Goal: Use online tool/utility: Use online tool/utility

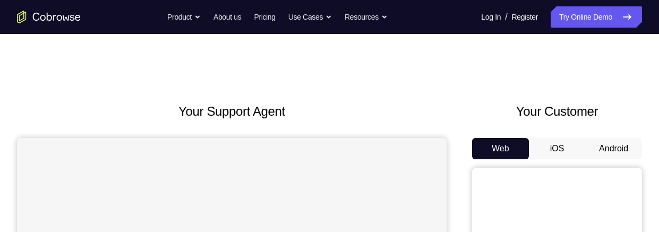
click at [614, 145] on button "Android" at bounding box center [613, 148] width 57 height 21
click at [560, 143] on button "iOS" at bounding box center [557, 148] width 57 height 21
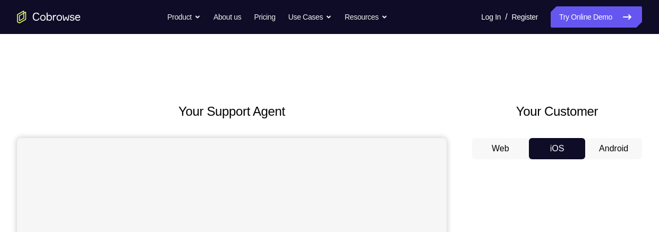
scroll to position [28, 0]
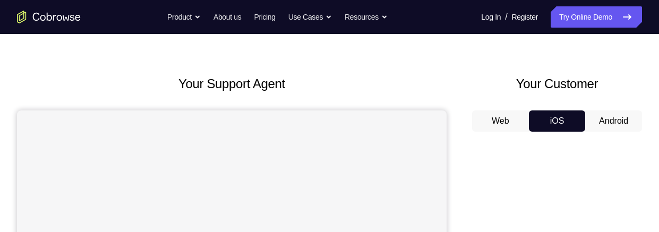
click at [612, 112] on button "Android" at bounding box center [613, 120] width 57 height 21
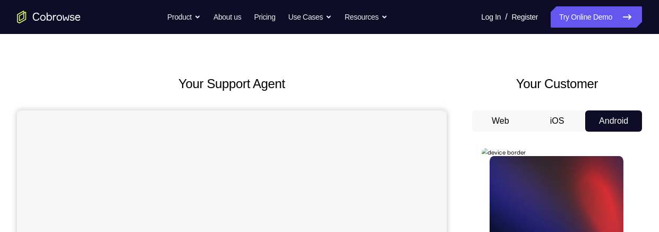
scroll to position [0, 0]
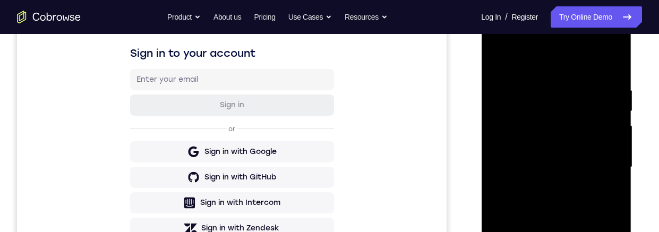
scroll to position [258, 0]
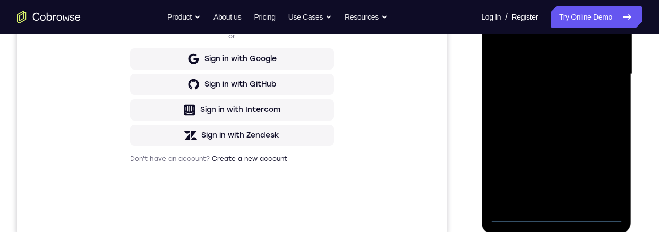
click at [559, 216] on div at bounding box center [556, 74] width 134 height 297
click at [602, 172] on div at bounding box center [556, 74] width 134 height 297
click at [546, 0] on div at bounding box center [556, 74] width 134 height 297
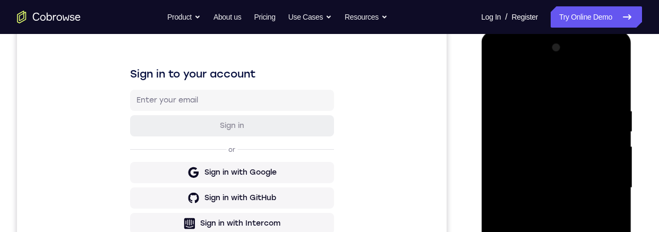
click at [604, 181] on div at bounding box center [556, 187] width 134 height 297
click at [545, 208] on div at bounding box center [556, 187] width 134 height 297
click at [546, 181] on div at bounding box center [556, 187] width 134 height 297
click at [530, 163] on div at bounding box center [556, 187] width 134 height 297
click at [505, 190] on div at bounding box center [556, 187] width 134 height 297
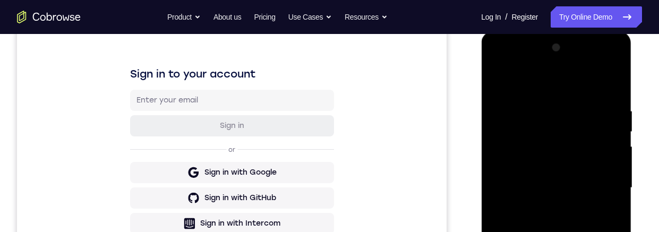
click at [595, 223] on div at bounding box center [556, 187] width 134 height 297
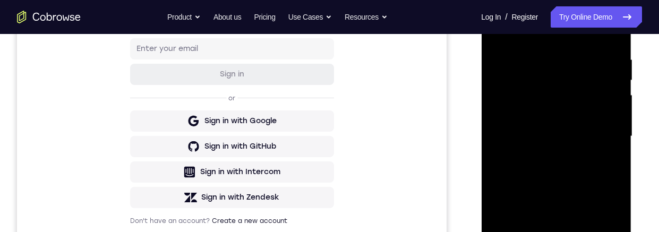
click at [575, 181] on div at bounding box center [556, 136] width 134 height 297
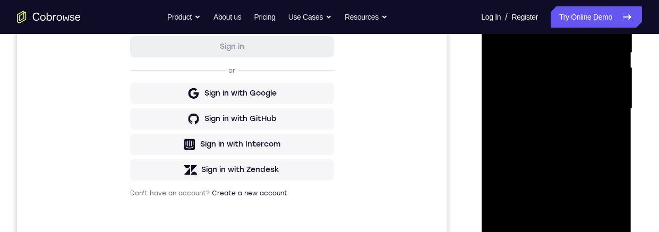
scroll to position [217, 0]
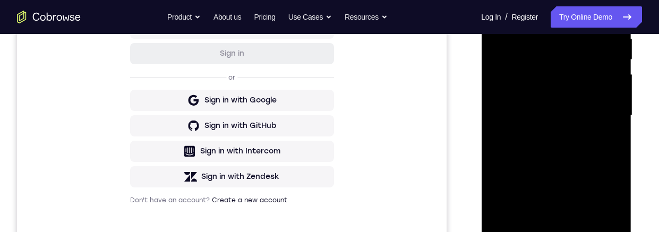
click at [493, 105] on div at bounding box center [556, 115] width 134 height 297
click at [491, 90] on div at bounding box center [556, 115] width 134 height 297
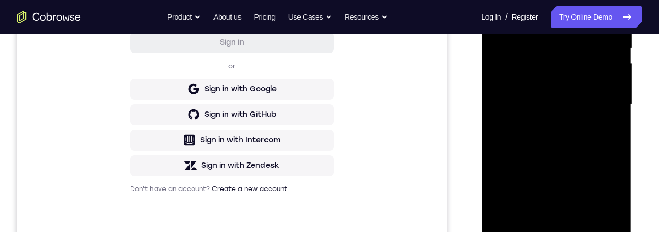
scroll to position [223, 0]
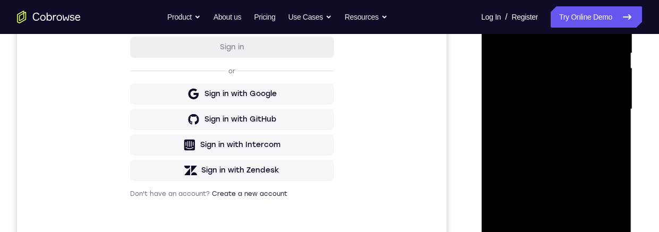
click at [612, 70] on div at bounding box center [556, 109] width 134 height 297
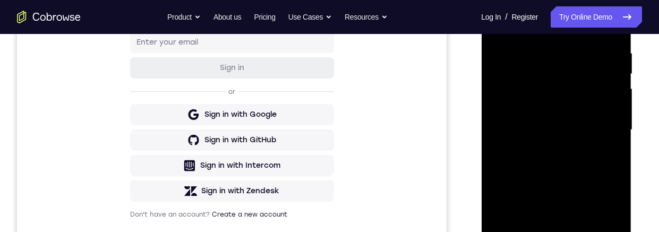
scroll to position [200, 0]
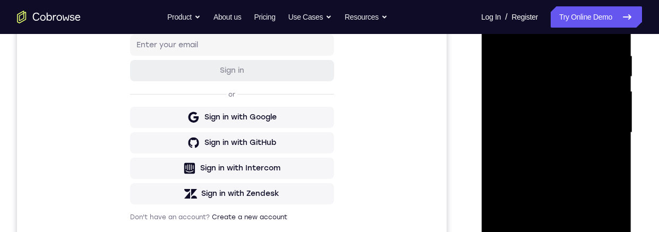
click at [618, 169] on div at bounding box center [556, 132] width 134 height 297
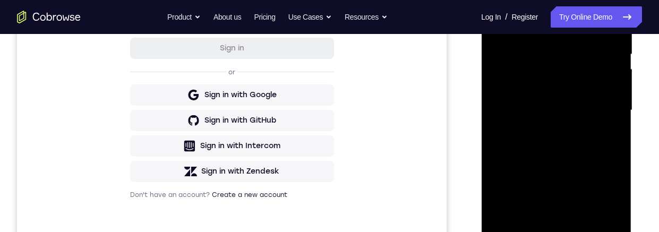
scroll to position [223, 0]
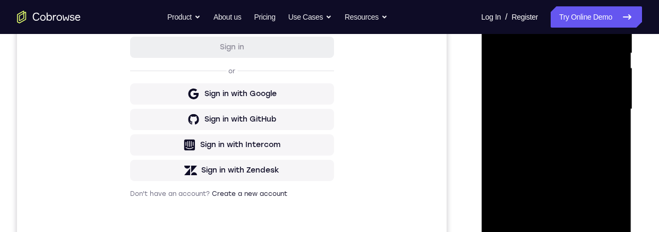
click at [611, 144] on div at bounding box center [556, 109] width 134 height 297
click at [495, 64] on div at bounding box center [556, 109] width 134 height 297
click at [493, 95] on div at bounding box center [556, 109] width 134 height 297
click at [611, 93] on div at bounding box center [556, 109] width 134 height 297
click at [614, 94] on div at bounding box center [556, 109] width 134 height 297
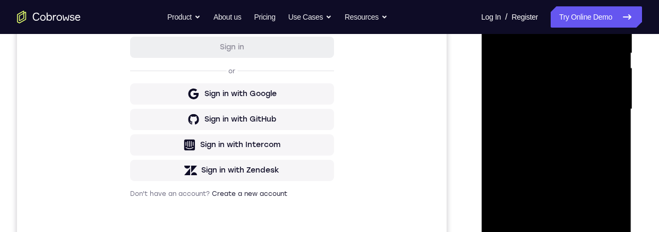
click at [620, 130] on div at bounding box center [556, 109] width 134 height 297
click at [614, 130] on div at bounding box center [556, 109] width 134 height 297
click at [496, 66] on div at bounding box center [556, 109] width 134 height 297
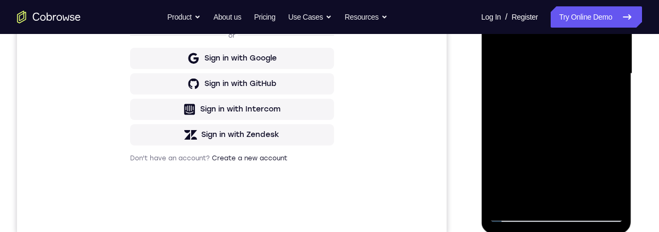
scroll to position [240, 0]
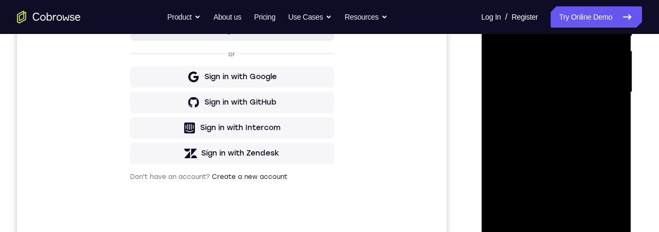
click at [611, 104] on div at bounding box center [556, 92] width 134 height 297
click at [615, 104] on div at bounding box center [556, 92] width 134 height 297
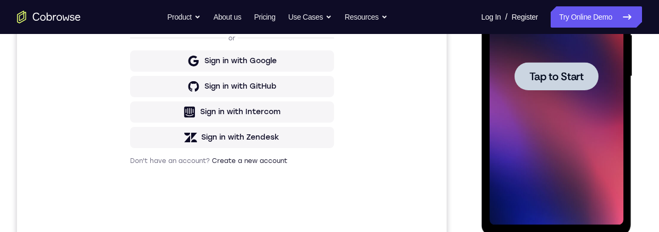
scroll to position [324, 0]
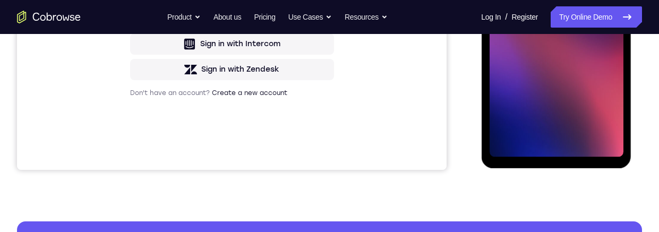
click at [549, 0] on div at bounding box center [556, 8] width 84 height 28
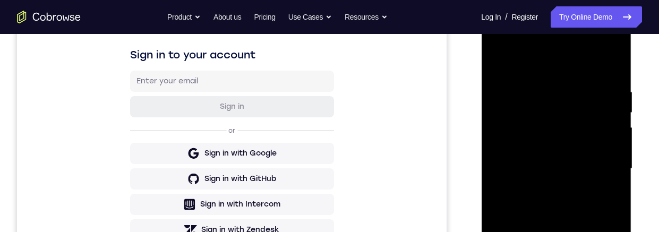
scroll to position [272, 0]
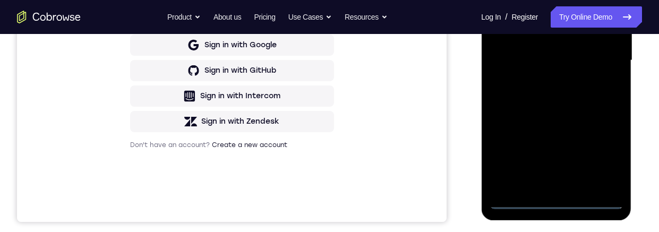
click at [555, 201] on div at bounding box center [556, 60] width 134 height 297
click at [604, 155] on div at bounding box center [556, 60] width 134 height 297
click at [537, 0] on div at bounding box center [556, 60] width 134 height 297
click at [596, 55] on div at bounding box center [556, 60] width 134 height 297
click at [544, 185] on div at bounding box center [556, 60] width 134 height 297
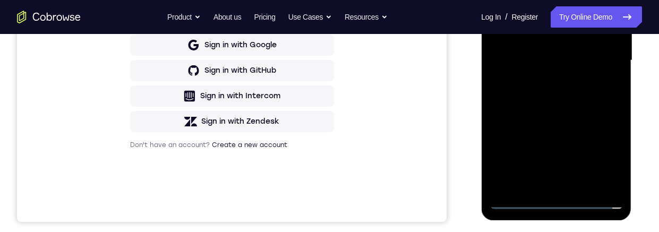
click at [534, 46] on div at bounding box center [556, 60] width 134 height 297
click at [536, 40] on div at bounding box center [556, 60] width 134 height 297
click at [539, 62] on div at bounding box center [556, 60] width 134 height 297
click at [550, 98] on div at bounding box center [556, 60] width 134 height 297
click at [550, 108] on div at bounding box center [556, 60] width 134 height 297
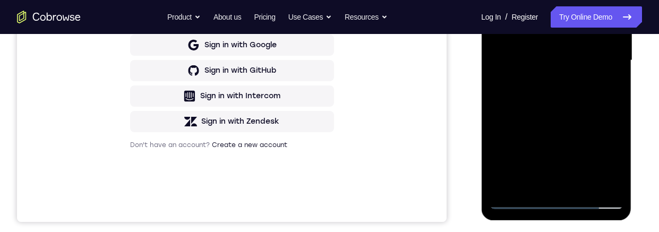
click at [584, 185] on div at bounding box center [556, 60] width 134 height 297
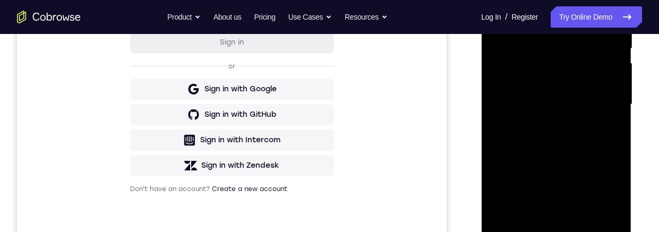
click at [538, 157] on div at bounding box center [556, 104] width 134 height 297
click at [551, 143] on div at bounding box center [556, 104] width 134 height 297
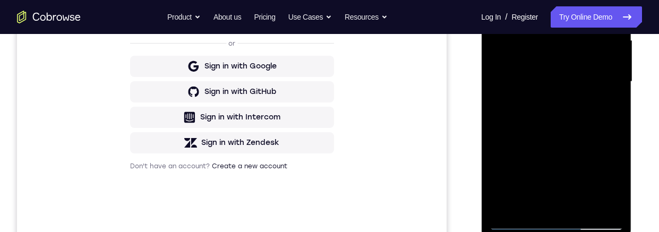
scroll to position [105, 0]
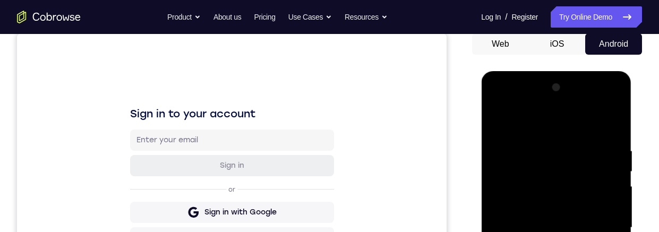
click at [500, 124] on div at bounding box center [556, 227] width 134 height 297
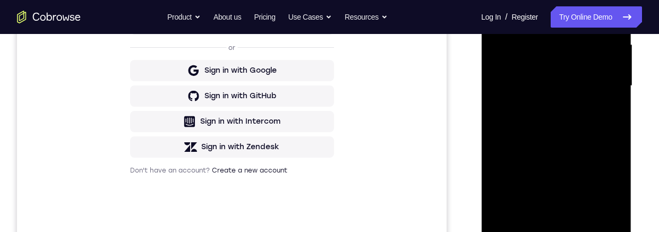
click at [558, 151] on div at bounding box center [556, 85] width 134 height 297
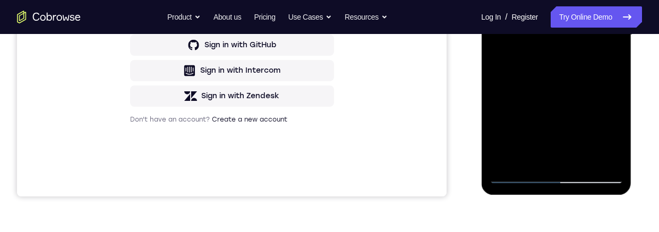
scroll to position [181, 0]
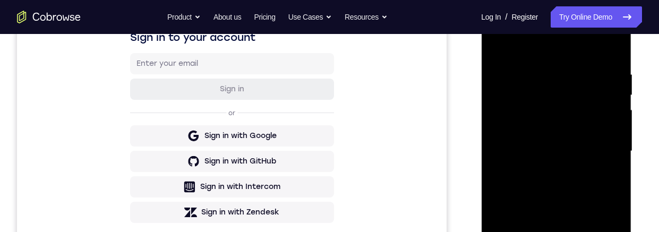
click at [498, 44] on div at bounding box center [556, 151] width 134 height 297
click at [534, 191] on div at bounding box center [556, 151] width 134 height 297
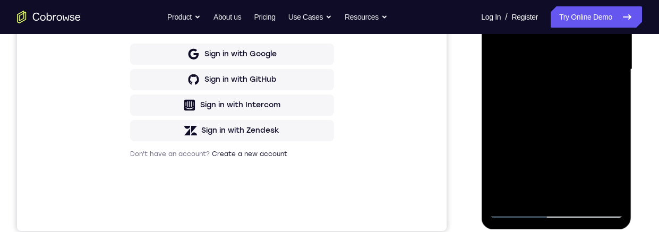
scroll to position [165, 0]
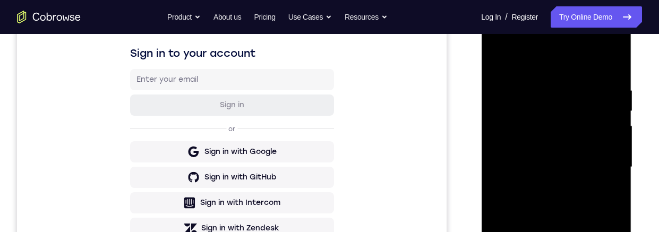
click at [498, 60] on div at bounding box center [556, 167] width 134 height 297
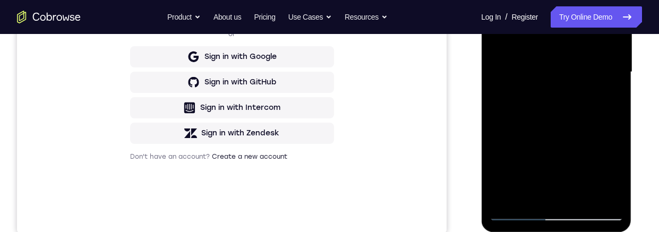
click at [533, 139] on div at bounding box center [556, 72] width 134 height 297
click at [613, 169] on div at bounding box center [556, 72] width 134 height 297
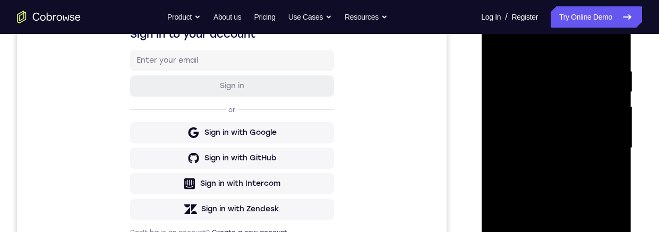
click at [494, 42] on div at bounding box center [556, 147] width 134 height 297
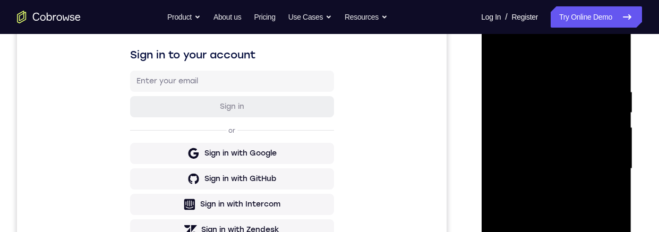
scroll to position [212, 0]
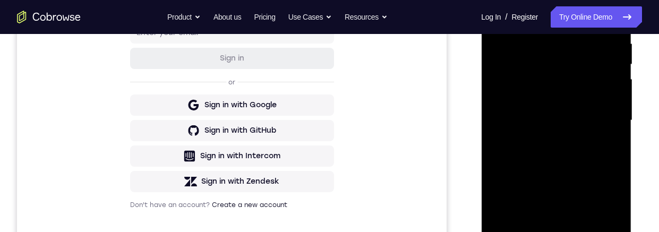
click at [522, 204] on div at bounding box center [556, 120] width 134 height 297
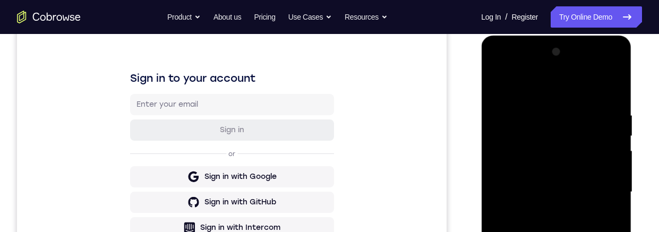
scroll to position [137, 0]
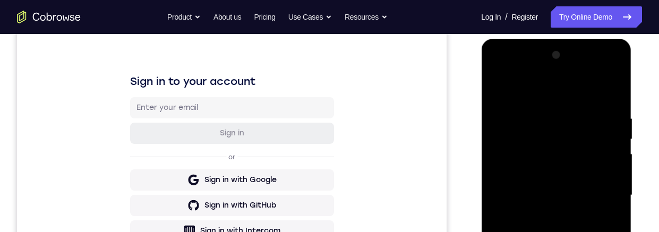
click at [495, 85] on div at bounding box center [556, 195] width 134 height 297
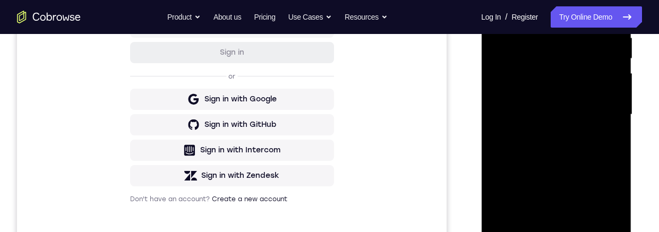
scroll to position [178, 0]
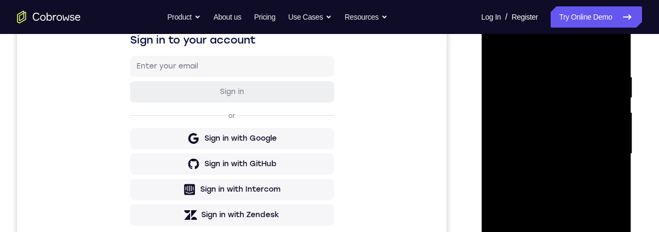
click at [615, 118] on div at bounding box center [556, 153] width 134 height 297
click at [618, 119] on div at bounding box center [556, 153] width 134 height 297
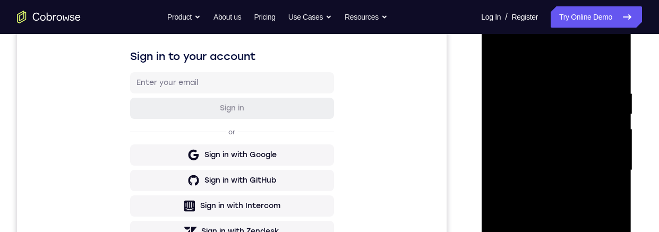
click at [496, 63] on div at bounding box center [556, 170] width 134 height 297
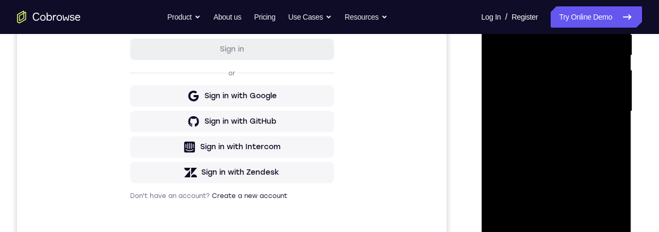
scroll to position [192, 0]
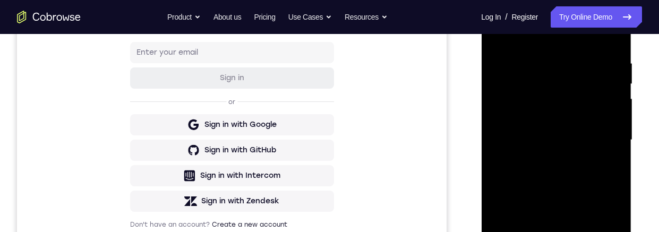
click at [542, 72] on div at bounding box center [556, 140] width 134 height 297
click at [604, 127] on div at bounding box center [556, 140] width 134 height 297
click at [600, 123] on div at bounding box center [556, 140] width 134 height 297
click at [604, 123] on div at bounding box center [556, 140] width 134 height 297
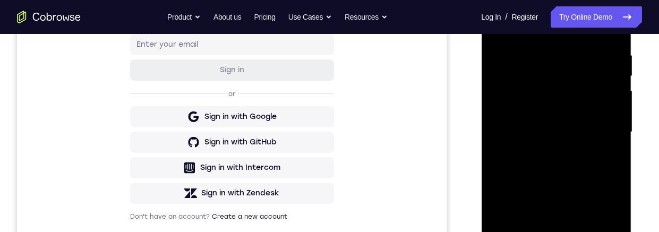
scroll to position [175, 0]
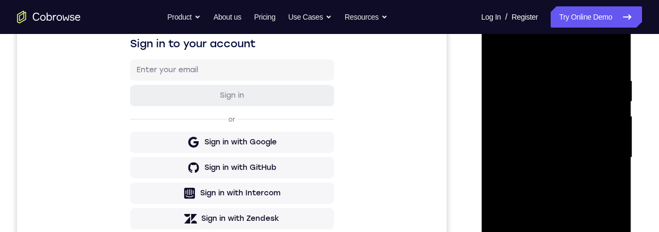
click at [609, 178] on div at bounding box center [556, 157] width 134 height 297
click at [613, 177] on div at bounding box center [556, 157] width 134 height 297
click at [610, 173] on div at bounding box center [556, 157] width 134 height 297
click at [612, 162] on div at bounding box center [556, 157] width 134 height 297
click at [610, 168] on div at bounding box center [556, 157] width 134 height 297
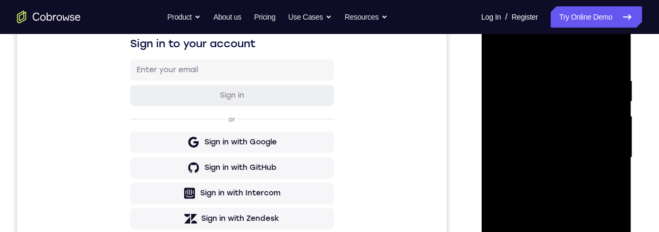
click at [610, 168] on div at bounding box center [556, 157] width 134 height 297
click at [609, 167] on div at bounding box center [556, 157] width 134 height 297
click at [609, 166] on div at bounding box center [556, 157] width 134 height 297
click at [614, 159] on div at bounding box center [556, 157] width 134 height 297
click at [613, 163] on div at bounding box center [556, 157] width 134 height 297
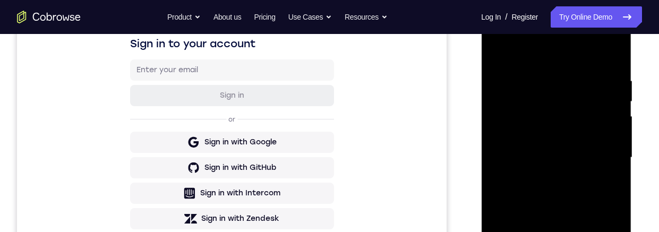
click at [603, 152] on div at bounding box center [556, 157] width 134 height 297
click at [609, 164] on div at bounding box center [556, 157] width 134 height 297
click at [613, 165] on div at bounding box center [556, 157] width 134 height 297
click at [612, 166] on div at bounding box center [556, 157] width 134 height 297
click at [615, 161] on div at bounding box center [556, 157] width 134 height 297
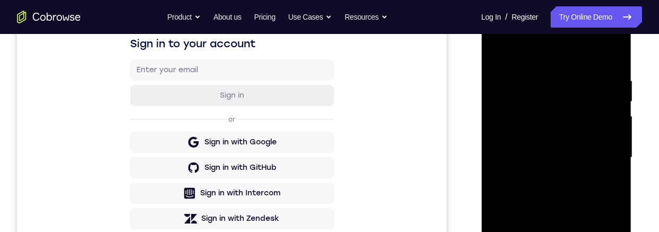
click at [614, 166] on div at bounding box center [556, 157] width 134 height 297
click at [608, 167] on div at bounding box center [556, 157] width 134 height 297
click at [602, 167] on div at bounding box center [556, 157] width 134 height 297
click at [610, 160] on div at bounding box center [556, 157] width 134 height 297
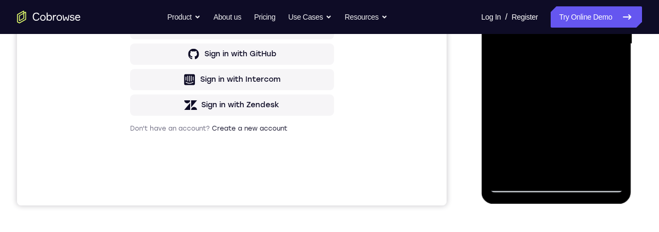
scroll to position [184, 0]
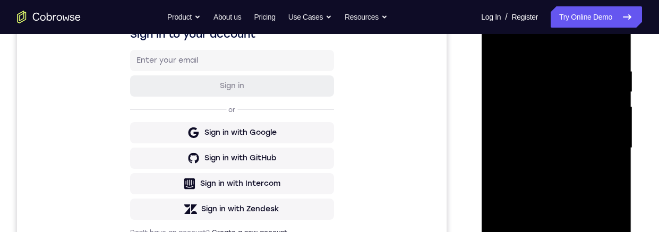
click at [609, 46] on div at bounding box center [556, 147] width 134 height 297
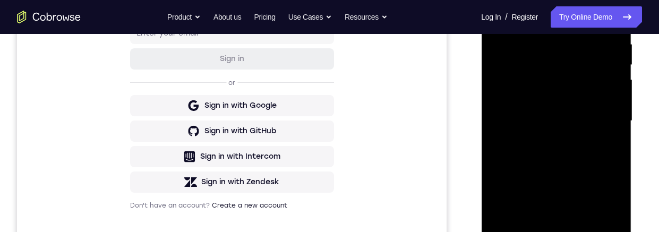
scroll to position [222, 0]
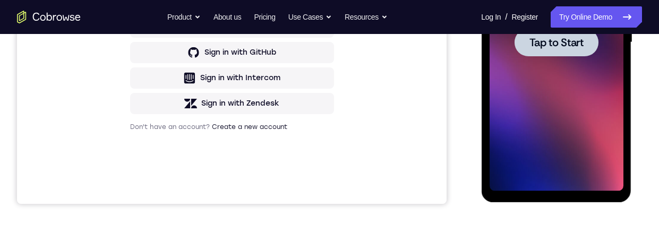
scroll to position [207, 0]
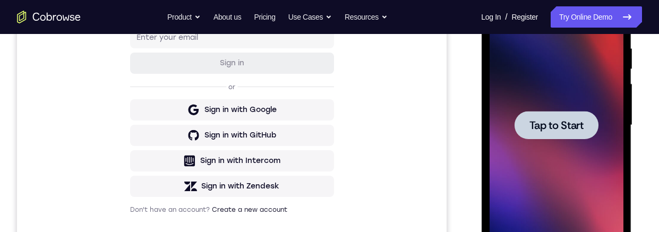
click at [575, 132] on div at bounding box center [556, 125] width 84 height 28
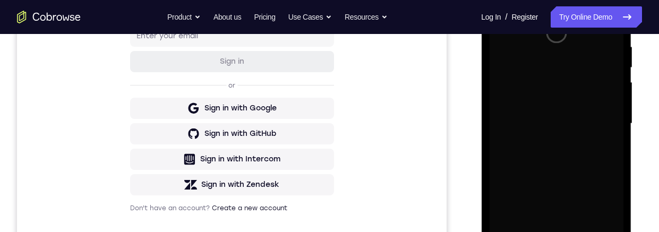
scroll to position [138, 0]
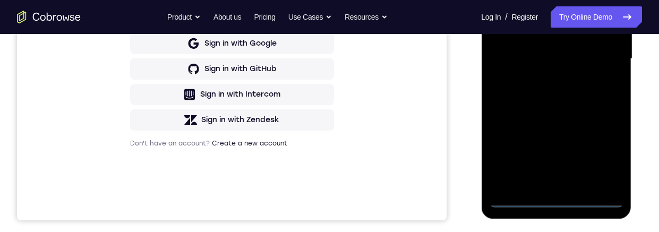
click at [553, 197] on div at bounding box center [556, 58] width 134 height 297
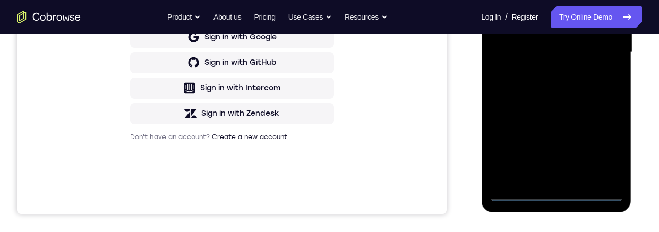
click at [603, 146] on div at bounding box center [556, 52] width 134 height 297
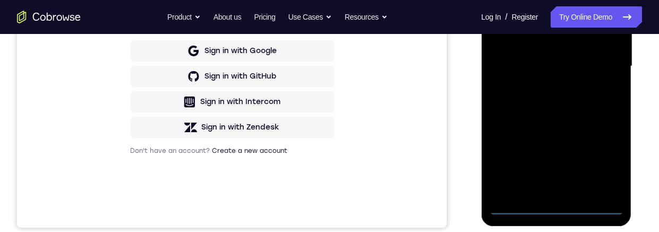
scroll to position [147, 0]
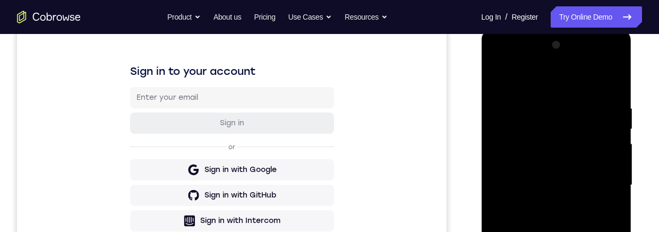
click at [577, 82] on div at bounding box center [556, 185] width 134 height 297
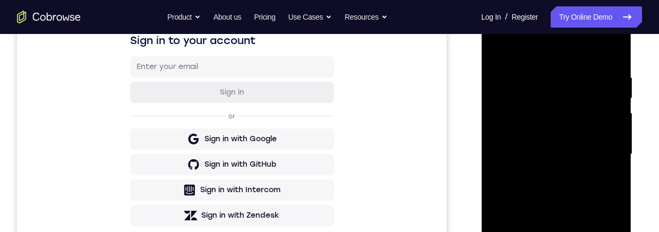
scroll to position [178, 0]
click at [541, 121] on div at bounding box center [556, 153] width 134 height 297
click at [572, 93] on div at bounding box center [556, 153] width 134 height 297
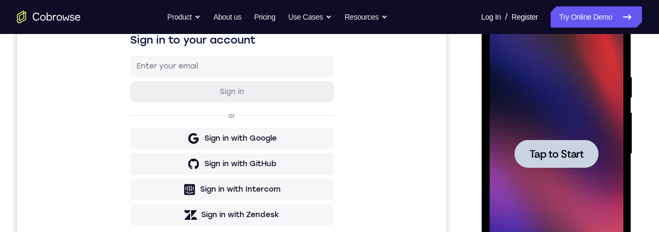
click at [576, 157] on span "Tap to Start" at bounding box center [556, 154] width 54 height 11
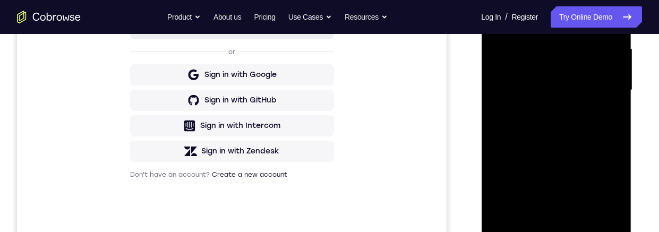
scroll to position [258, 0]
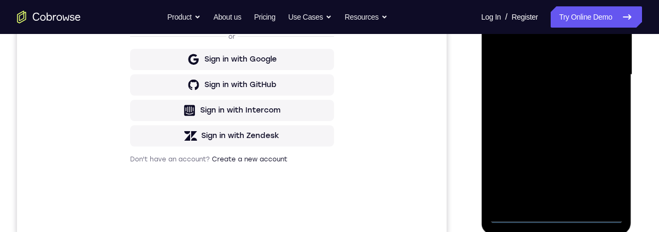
click at [552, 218] on div at bounding box center [556, 74] width 134 height 297
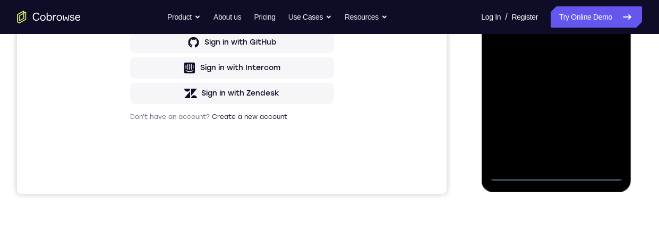
click at [602, 131] on div at bounding box center [556, 32] width 134 height 297
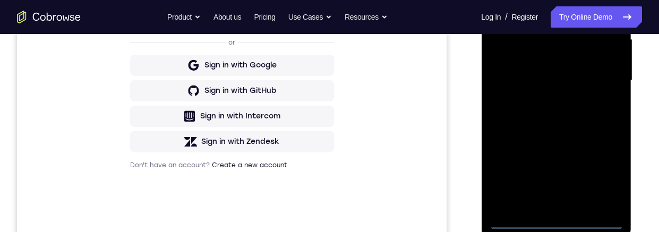
scroll to position [189, 0]
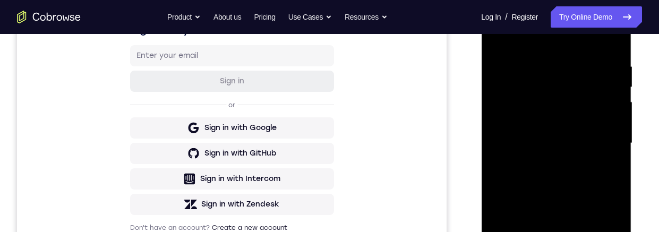
click at [507, 47] on div at bounding box center [556, 143] width 134 height 297
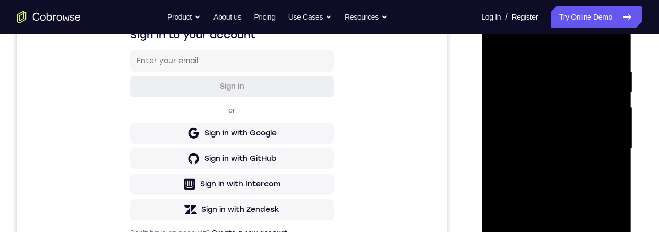
click at [538, 119] on div at bounding box center [556, 148] width 134 height 297
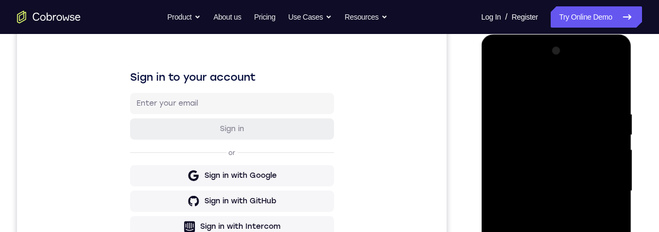
click at [532, 136] on div at bounding box center [556, 190] width 134 height 297
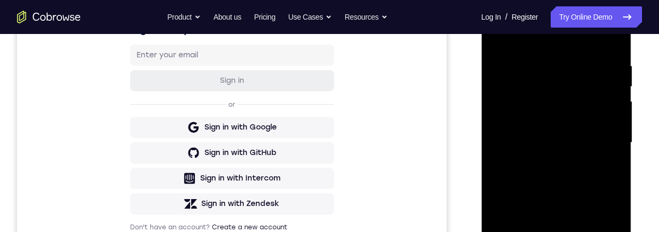
scroll to position [208, 0]
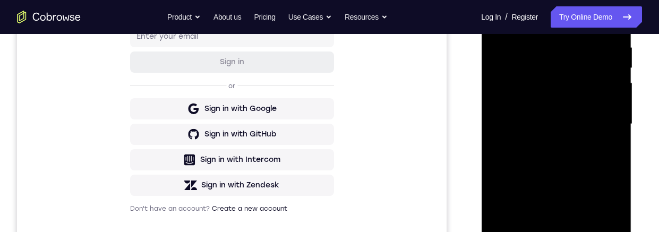
click at [459, 145] on div "Your Support Agent Your Customer Web iOS Android" at bounding box center [329, 90] width 625 height 392
click at [462, 99] on div "Your Support Agent Your Customer Web iOS Android" at bounding box center [329, 90] width 625 height 392
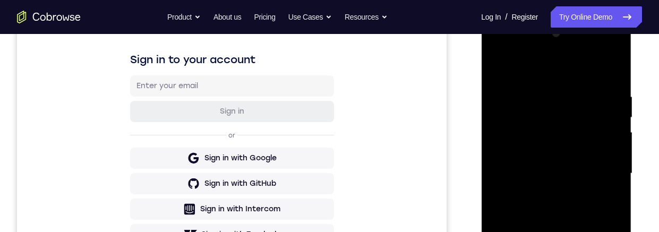
click at [542, 65] on div at bounding box center [556, 173] width 134 height 297
click at [513, 124] on div at bounding box center [556, 173] width 134 height 297
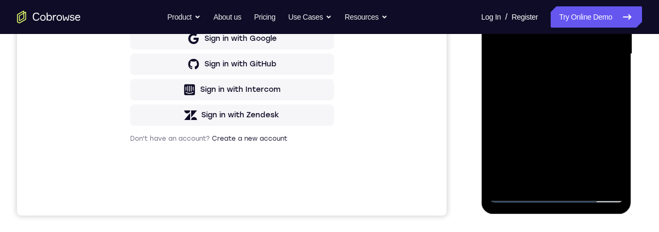
scroll to position [279, 0]
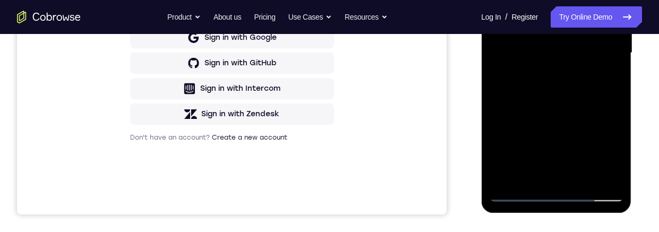
click at [507, 190] on div at bounding box center [556, 52] width 134 height 297
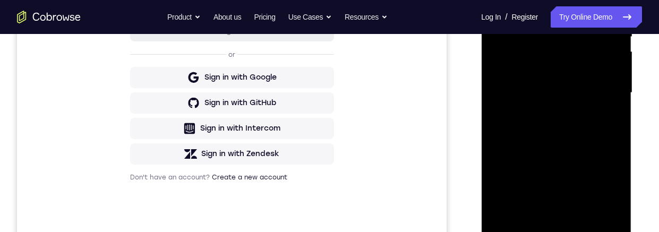
scroll to position [225, 0]
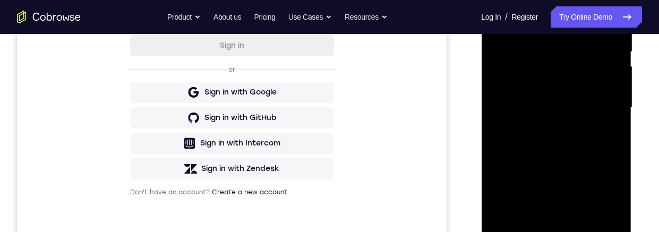
click at [468, 158] on div "Your Support Agent Your Customer Web iOS Android" at bounding box center [329, 73] width 625 height 392
click at [491, 165] on div at bounding box center [556, 107] width 134 height 297
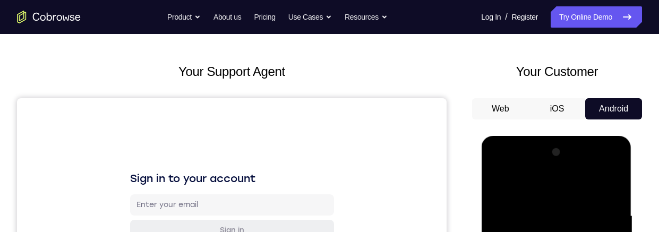
scroll to position [0, 0]
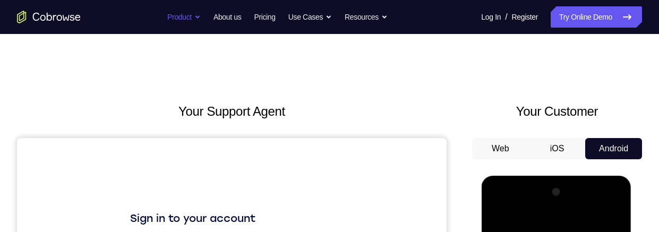
click at [174, 18] on button "Product" at bounding box center [183, 16] width 33 height 21
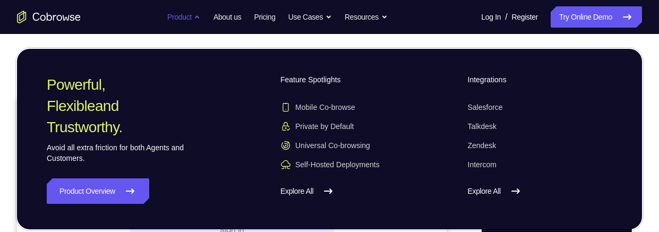
scroll to position [132, 0]
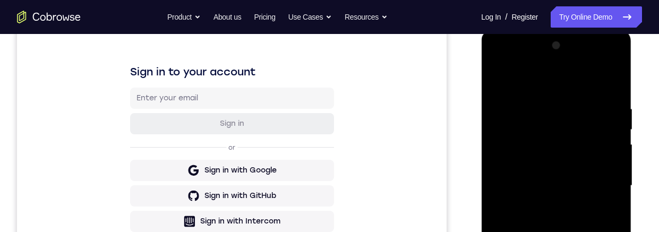
scroll to position [0, 0]
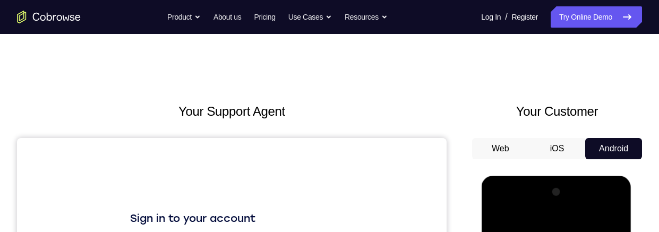
click at [72, 18] on icon "Go to the home page" at bounding box center [49, 17] width 64 height 13
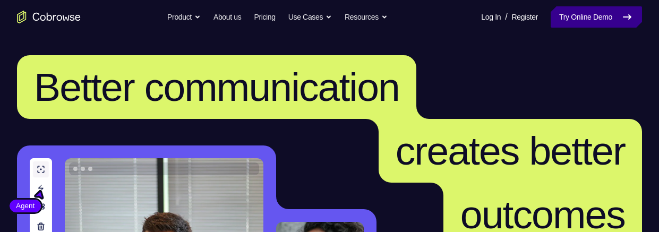
click at [580, 23] on link "Try Online Demo" at bounding box center [596, 16] width 91 height 21
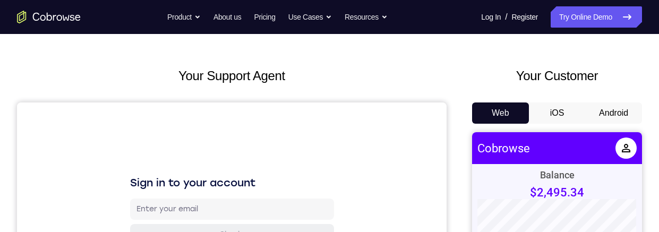
scroll to position [22, 0]
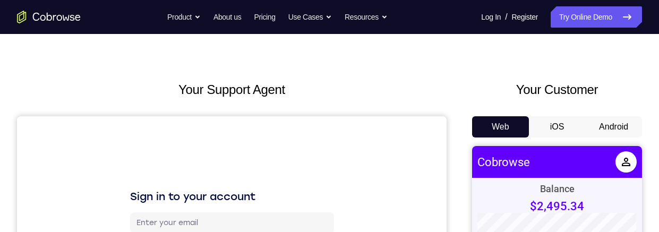
click at [622, 164] on icon at bounding box center [626, 162] width 8 height 8
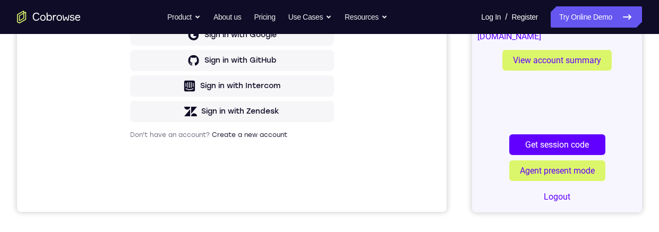
scroll to position [296, 0]
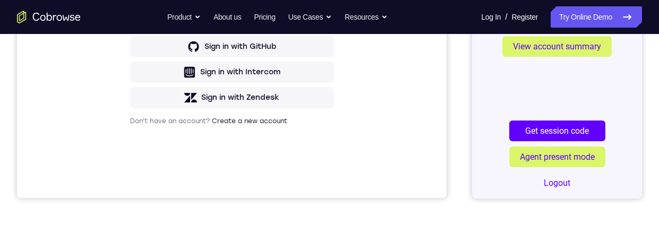
click at [523, 160] on link "Agent present mode" at bounding box center [557, 157] width 96 height 21
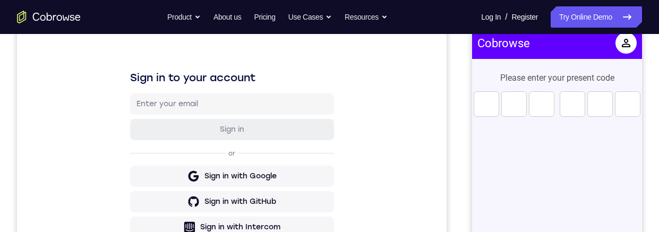
scroll to position [111, 0]
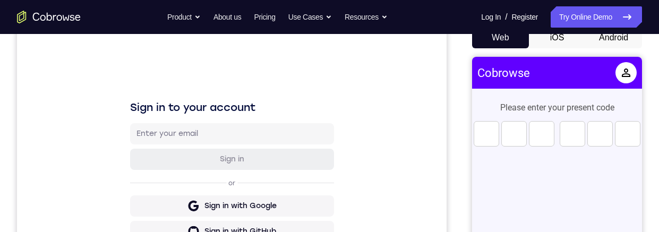
click at [483, 135] on input "number" at bounding box center [486, 133] width 25 height 25
type input "0"
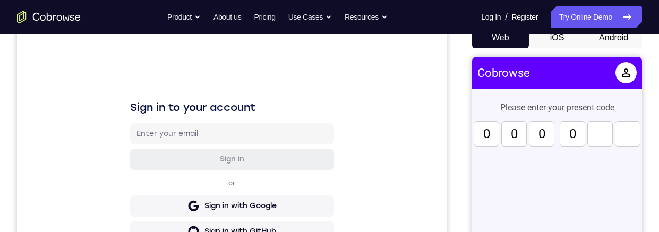
type input "0"
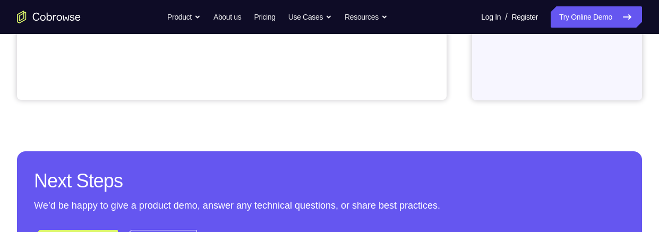
scroll to position [139, 0]
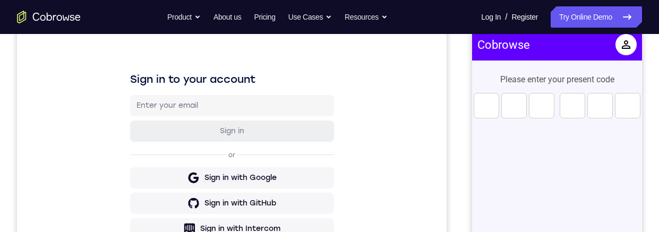
click at [483, 107] on input "number" at bounding box center [486, 105] width 25 height 25
type input "1"
type input "2"
type input "3"
type input "1"
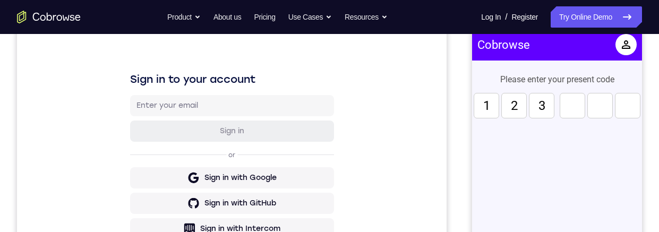
type input "2"
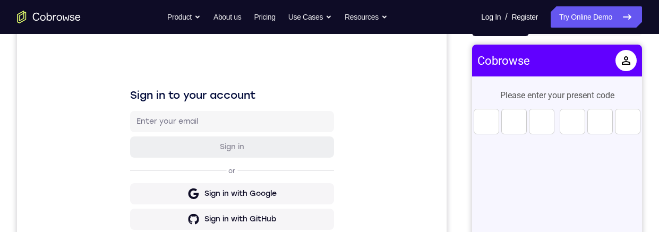
click at [482, 127] on input "number" at bounding box center [486, 121] width 25 height 25
type input "1"
type input "2"
type input "3"
type input "4"
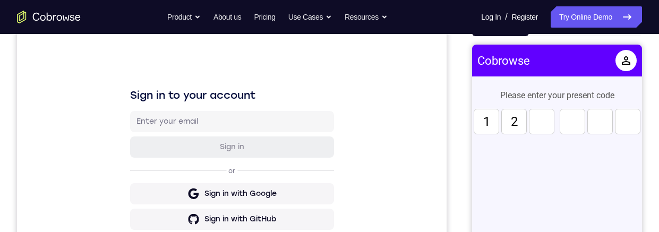
type input "5"
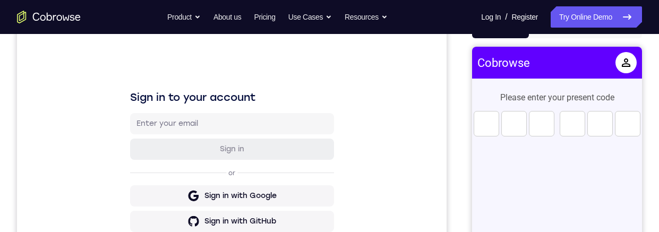
scroll to position [93, 0]
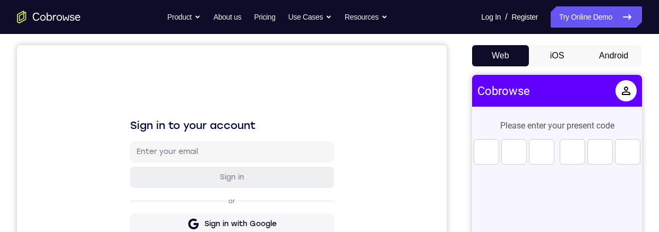
click at [494, 89] on h1 "Cobrowse" at bounding box center [503, 90] width 53 height 13
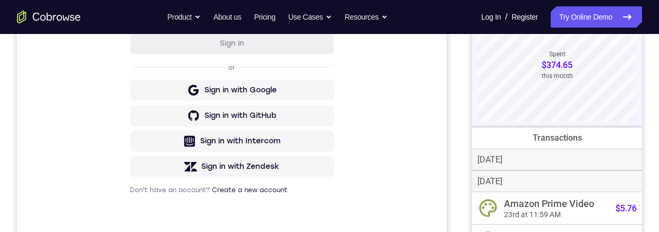
scroll to position [559, 0]
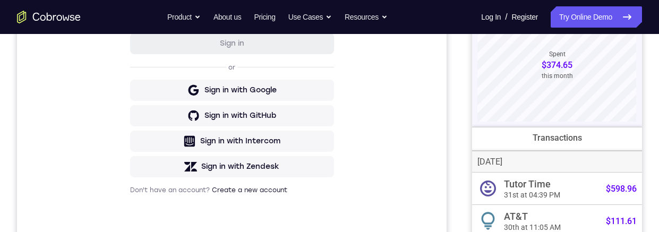
click at [505, 178] on div "Tutor Time" at bounding box center [527, 183] width 47 height 11
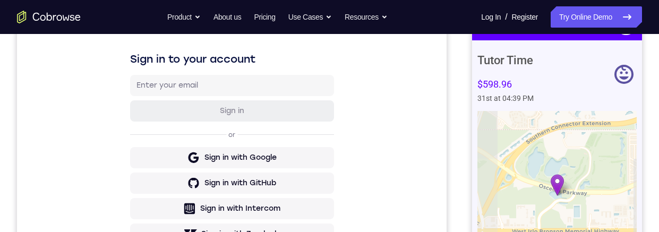
scroll to position [152, 0]
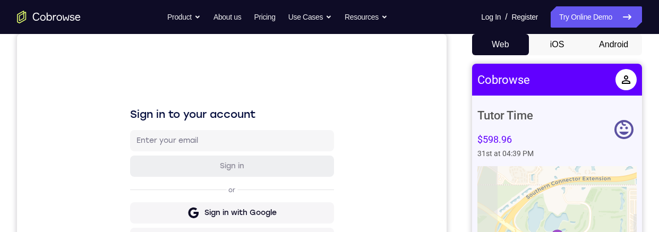
click at [551, 55] on button "iOS" at bounding box center [557, 44] width 57 height 21
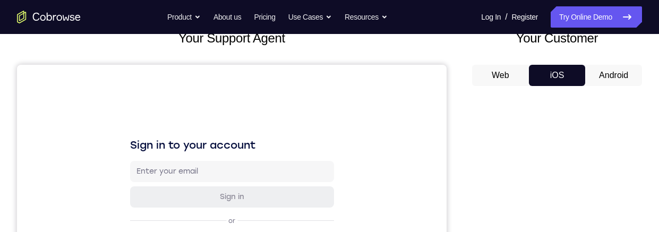
scroll to position [88, 0]
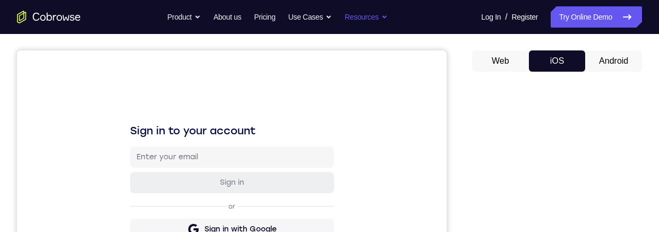
click at [388, 23] on button "Resources" at bounding box center [366, 16] width 43 height 21
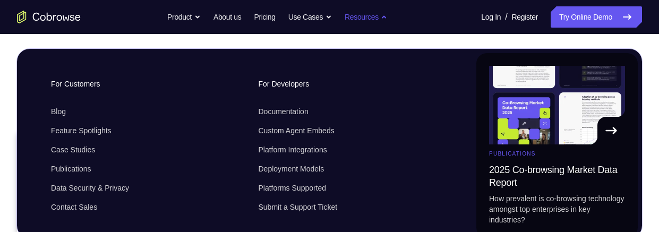
click at [388, 19] on button "Resources" at bounding box center [366, 16] width 43 height 21
click at [385, 21] on button "Resources" at bounding box center [366, 16] width 43 height 21
click at [327, 19] on button "Use Cases" at bounding box center [310, 16] width 44 height 21
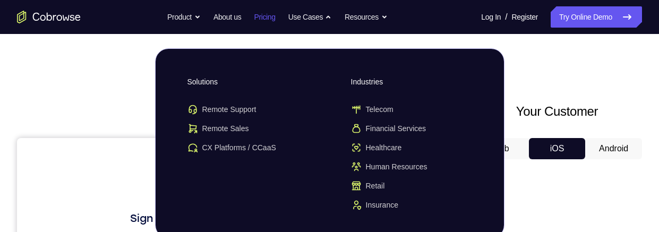
click at [270, 14] on link "Pricing" at bounding box center [264, 16] width 21 height 21
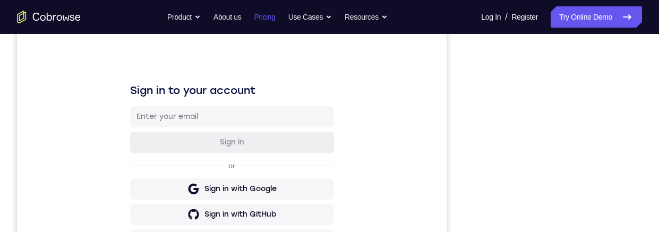
scroll to position [179, 0]
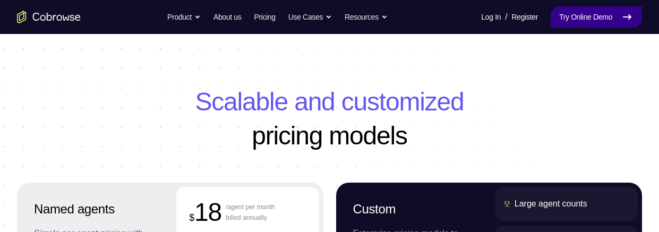
click at [564, 25] on link "Try Online Demo" at bounding box center [596, 16] width 91 height 21
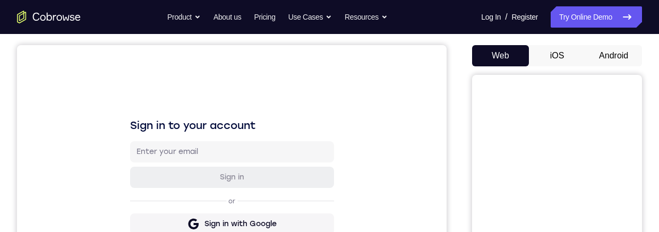
click at [556, 47] on button "iOS" at bounding box center [557, 55] width 57 height 21
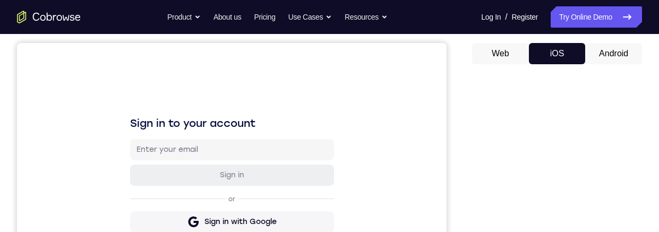
click at [613, 49] on button "Android" at bounding box center [613, 53] width 57 height 21
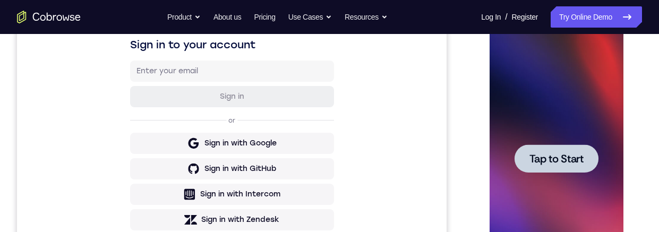
scroll to position [0, 0]
click at [529, 158] on span "Tap to Start" at bounding box center [556, 158] width 54 height 11
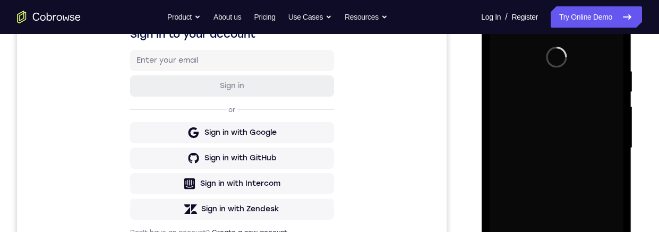
scroll to position [168, 0]
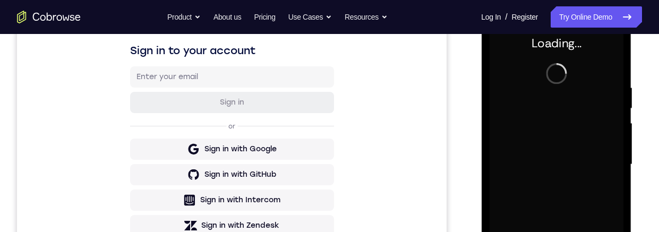
click at [482, 166] on div "Loading..." at bounding box center [556, 166] width 150 height 316
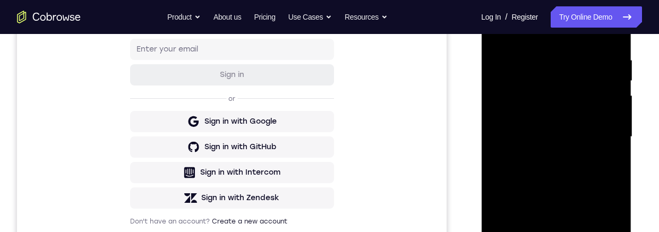
scroll to position [298, 0]
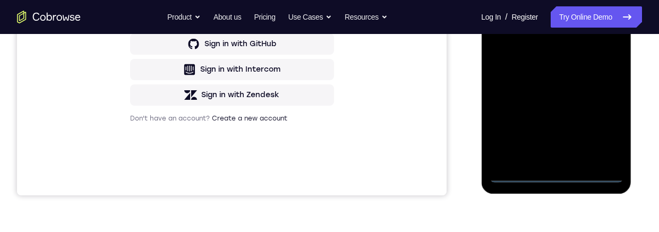
click at [558, 180] on div at bounding box center [556, 33] width 134 height 297
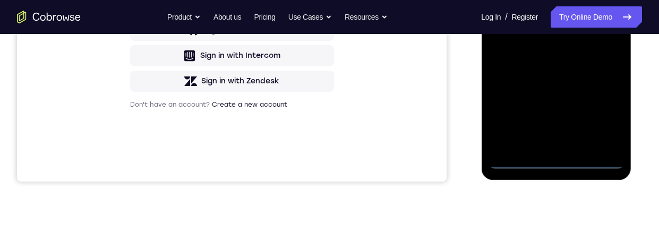
click at [598, 119] on div at bounding box center [556, 20] width 134 height 297
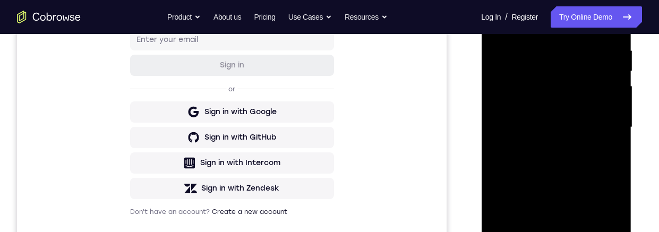
scroll to position [192, 0]
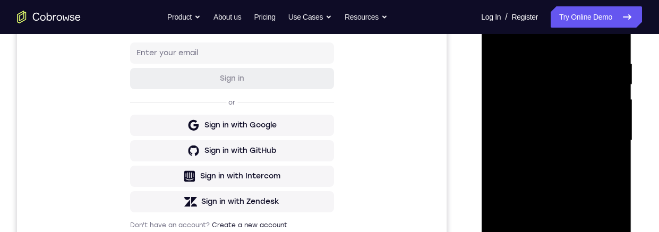
click at [508, 39] on div at bounding box center [556, 140] width 134 height 297
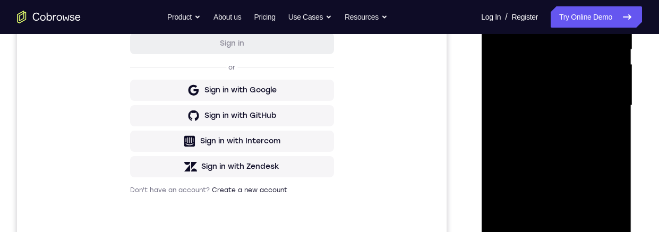
click at [601, 105] on div at bounding box center [556, 105] width 134 height 297
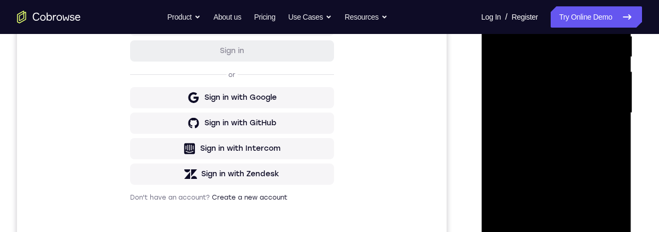
click at [525, 139] on div at bounding box center [556, 112] width 134 height 297
click at [542, 132] on div at bounding box center [556, 112] width 134 height 297
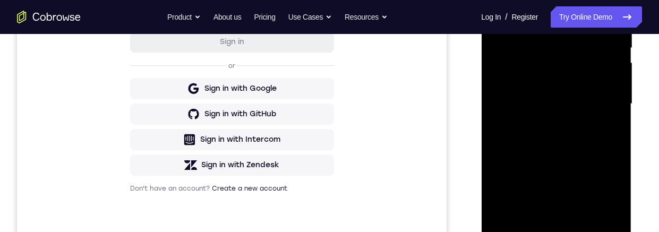
click at [515, 91] on div at bounding box center [556, 103] width 134 height 297
click at [523, 78] on div at bounding box center [556, 103] width 134 height 297
click at [508, 106] on div at bounding box center [556, 103] width 134 height 297
click at [507, 141] on div at bounding box center [556, 103] width 134 height 297
click at [530, 133] on div at bounding box center [556, 103] width 134 height 297
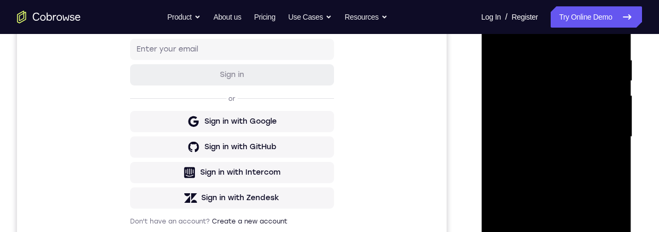
scroll to position [194, 0]
click at [608, 54] on div at bounding box center [556, 137] width 134 height 297
click at [514, 184] on div at bounding box center [556, 137] width 134 height 297
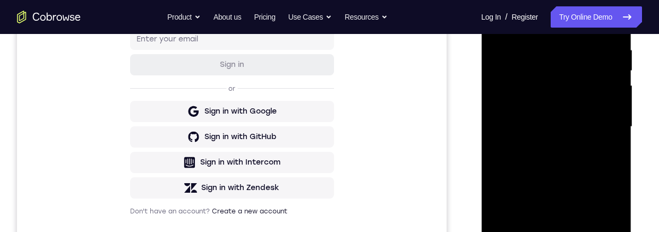
scroll to position [258, 0]
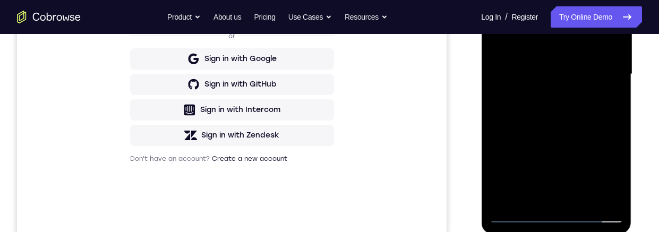
click at [577, 204] on div at bounding box center [556, 74] width 134 height 297
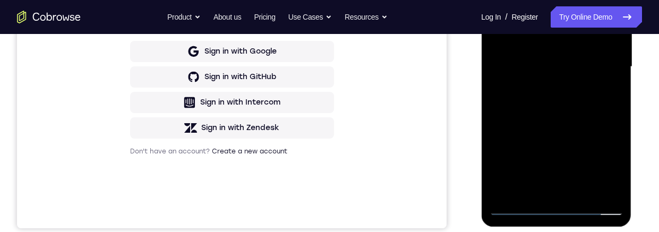
click at [533, 128] on div at bounding box center [556, 66] width 134 height 297
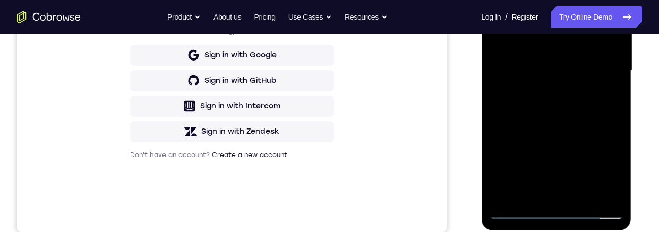
click at [525, 66] on div at bounding box center [556, 70] width 134 height 297
click at [464, 131] on div "Your Support Agent Your Customer Web iOS Android" at bounding box center [329, 36] width 625 height 392
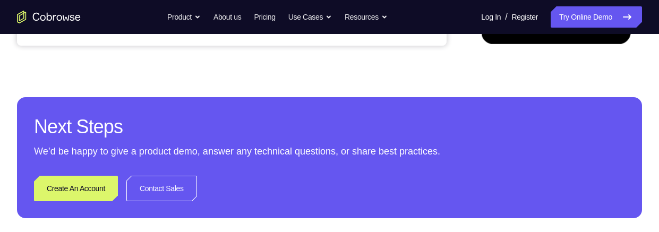
scroll to position [251, 0]
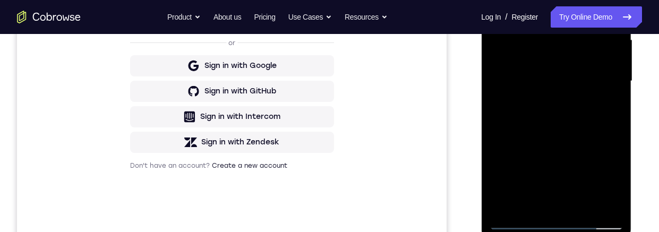
click at [509, 201] on div at bounding box center [556, 81] width 134 height 297
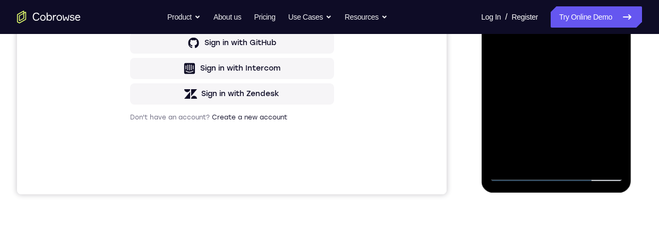
click at [603, 64] on div at bounding box center [556, 32] width 134 height 297
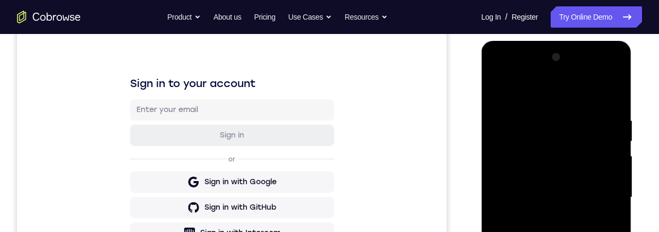
scroll to position [122, 0]
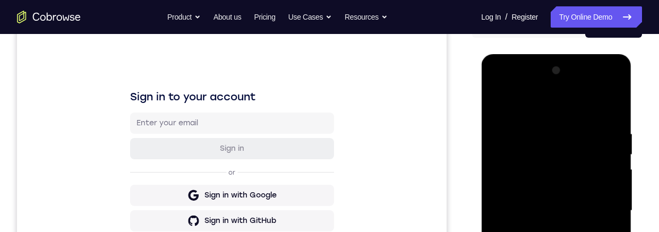
click at [498, 102] on div at bounding box center [556, 210] width 134 height 297
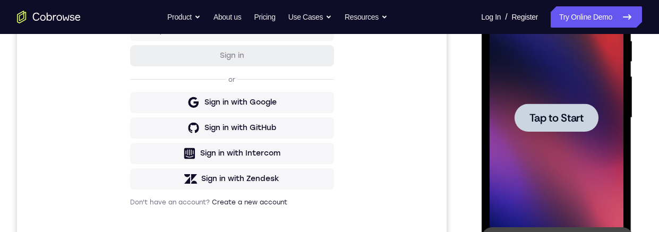
scroll to position [244, 0]
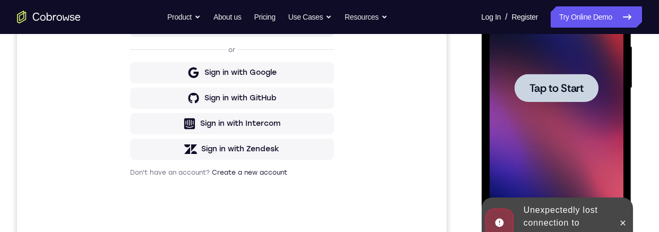
click at [530, 92] on span "Tap to Start" at bounding box center [556, 88] width 54 height 11
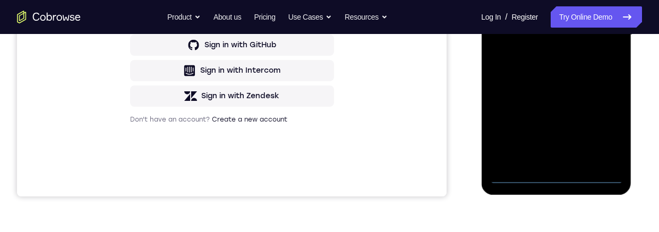
scroll to position [303, 0]
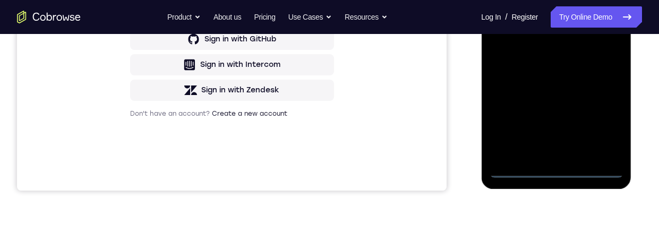
click at [553, 171] on div at bounding box center [556, 29] width 134 height 297
click at [601, 122] on div at bounding box center [556, 29] width 134 height 297
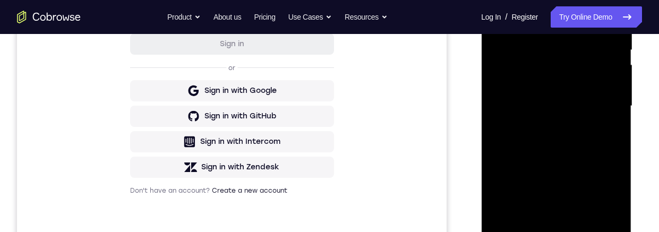
scroll to position [170, 0]
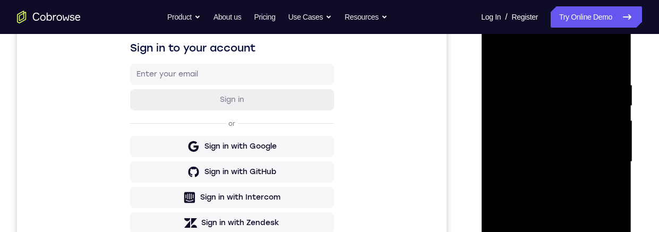
click at [507, 59] on div at bounding box center [556, 161] width 134 height 297
click at [601, 160] on div at bounding box center [556, 161] width 134 height 297
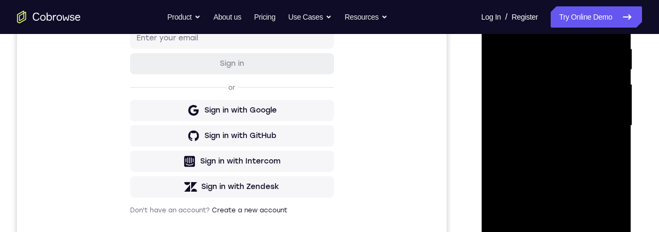
click at [539, 147] on div at bounding box center [556, 125] width 134 height 297
click at [507, 119] on div at bounding box center [556, 125] width 134 height 297
click at [507, 97] on div at bounding box center [556, 125] width 134 height 297
click at [545, 81] on div at bounding box center [556, 125] width 134 height 297
click at [518, 121] on div at bounding box center [556, 125] width 134 height 297
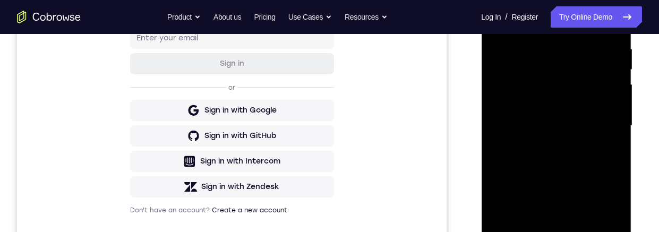
click at [508, 165] on div at bounding box center [556, 125] width 134 height 297
click at [519, 157] on div at bounding box center [556, 125] width 134 height 297
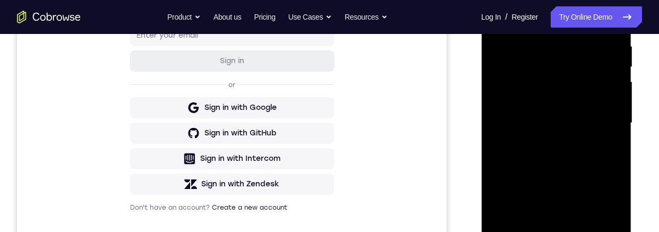
scroll to position [212, 0]
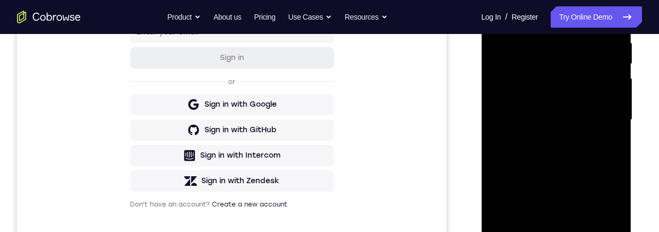
click at [515, 162] on div at bounding box center [556, 119] width 134 height 297
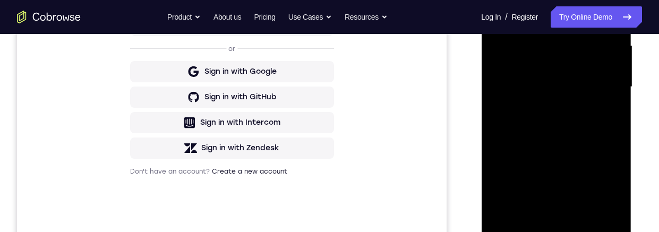
click at [576, 213] on div at bounding box center [556, 86] width 134 height 297
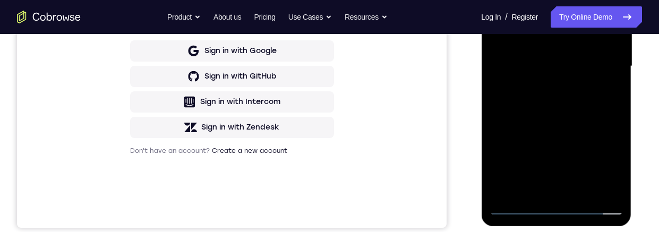
scroll to position [251, 0]
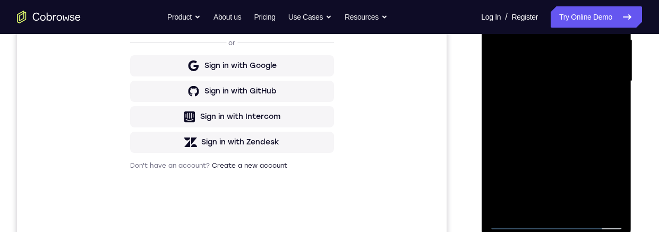
click at [528, 137] on div at bounding box center [556, 81] width 134 height 297
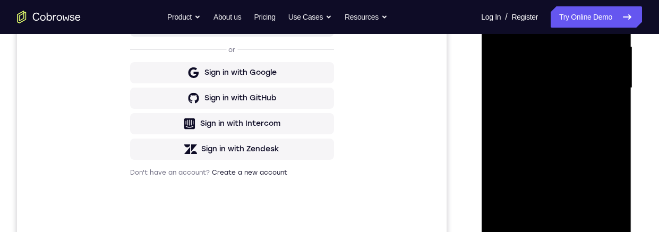
click at [533, 106] on div at bounding box center [556, 87] width 134 height 297
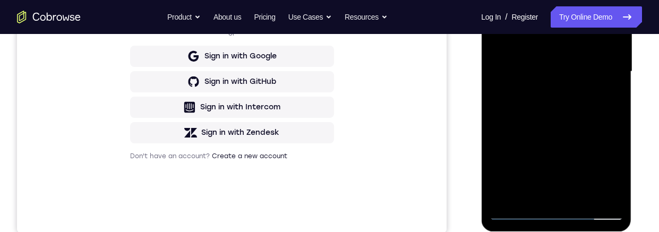
scroll to position [213, 0]
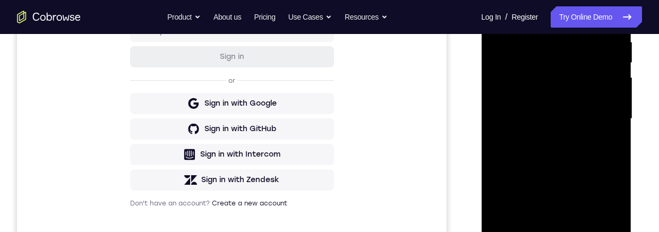
click at [530, 83] on div at bounding box center [556, 118] width 134 height 297
click at [559, 177] on div at bounding box center [556, 118] width 134 height 297
click at [566, 177] on div at bounding box center [556, 118] width 134 height 297
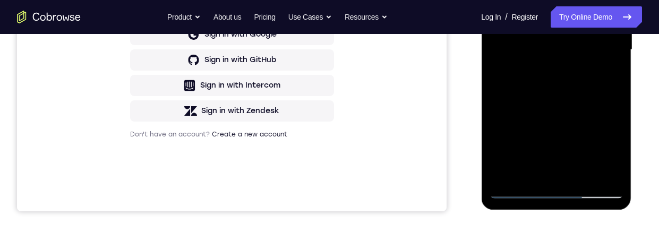
click at [528, 175] on div at bounding box center [556, 49] width 134 height 297
click at [584, 115] on div at bounding box center [556, 49] width 134 height 297
click at [605, 70] on div at bounding box center [556, 49] width 134 height 297
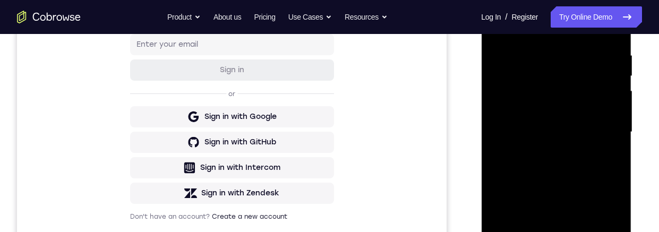
scroll to position [143, 0]
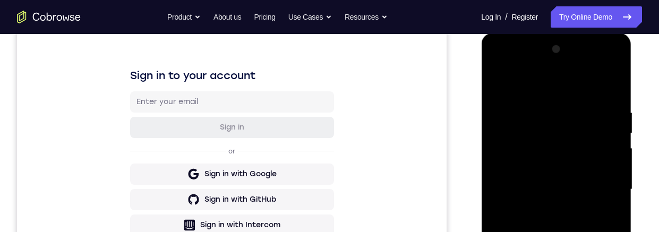
click at [498, 85] on div at bounding box center [556, 189] width 134 height 297
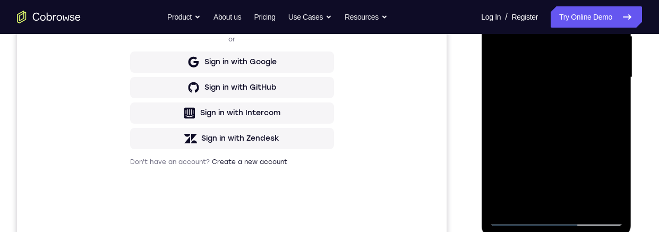
scroll to position [219, 0]
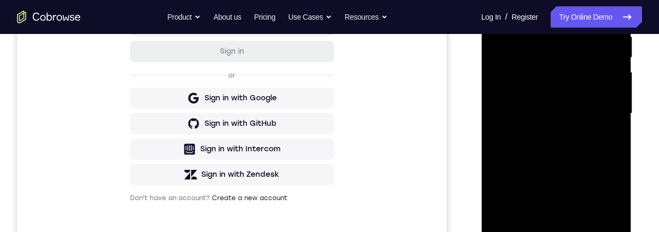
click at [532, 72] on div at bounding box center [556, 113] width 134 height 297
click at [475, 152] on div at bounding box center [557, 112] width 170 height 327
click at [519, 155] on div at bounding box center [556, 113] width 134 height 297
click at [529, 100] on div at bounding box center [556, 113] width 134 height 297
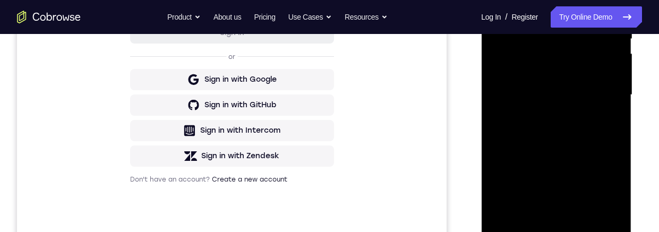
scroll to position [258, 0]
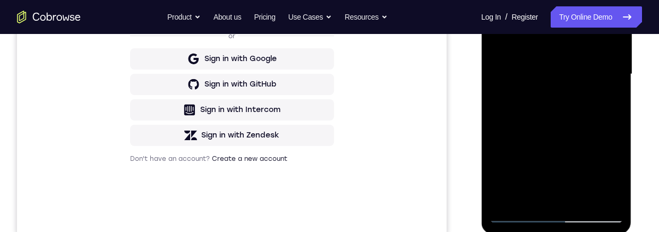
click at [527, 200] on div at bounding box center [556, 74] width 134 height 297
click at [540, 131] on div at bounding box center [556, 74] width 134 height 297
click at [607, 89] on div at bounding box center [556, 74] width 134 height 297
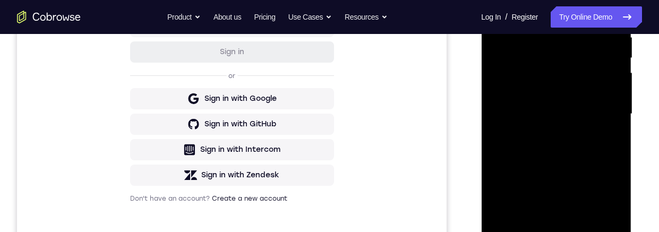
click at [524, 92] on div at bounding box center [556, 113] width 134 height 297
click at [599, 185] on div at bounding box center [556, 113] width 134 height 297
click at [601, 183] on div at bounding box center [556, 113] width 134 height 297
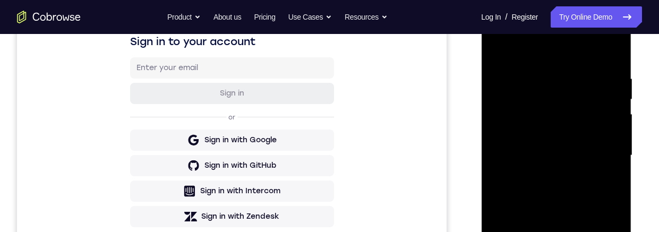
click at [605, 183] on div at bounding box center [556, 155] width 134 height 297
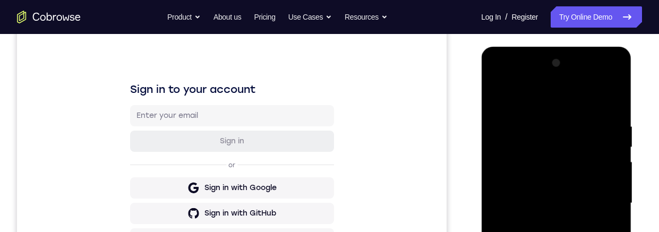
click at [496, 101] on div at bounding box center [556, 203] width 134 height 297
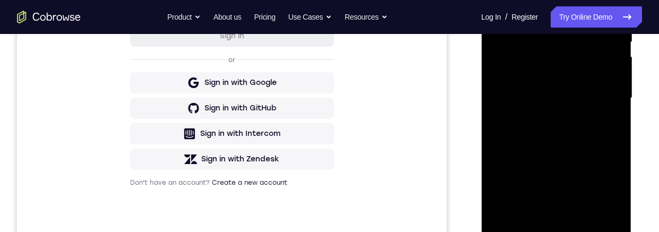
click at [528, 114] on div at bounding box center [556, 98] width 134 height 297
click at [543, 155] on div at bounding box center [556, 98] width 134 height 297
click at [602, 152] on div at bounding box center [556, 98] width 134 height 297
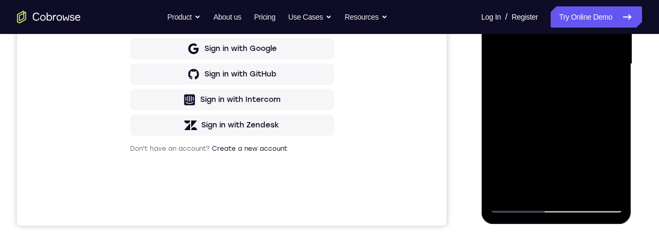
click at [526, 187] on div at bounding box center [556, 64] width 134 height 297
click at [541, 150] on div at bounding box center [556, 64] width 134 height 297
click at [612, 79] on div at bounding box center [556, 64] width 134 height 297
click at [609, 171] on div at bounding box center [556, 64] width 134 height 297
click at [604, 95] on div at bounding box center [556, 64] width 134 height 297
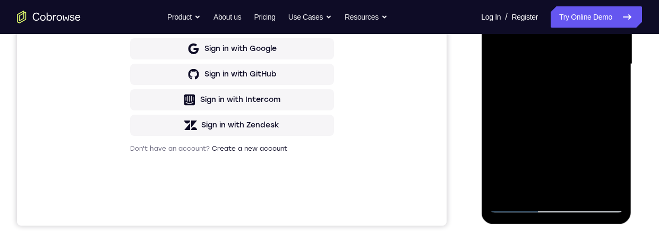
scroll to position [244, 0]
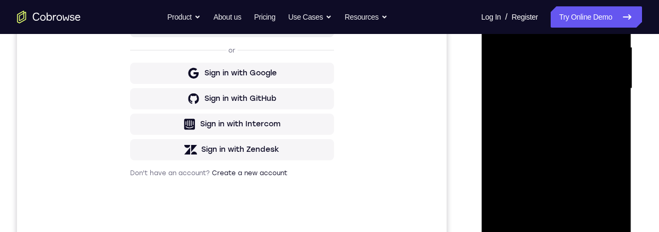
click at [601, 112] on div at bounding box center [556, 88] width 134 height 297
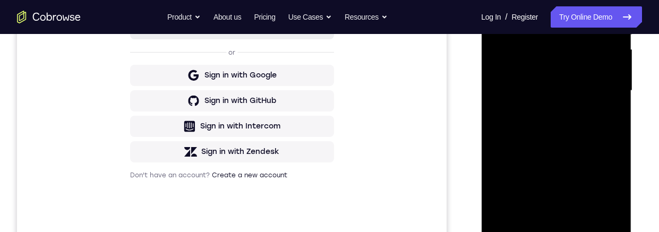
click at [601, 94] on div at bounding box center [556, 90] width 134 height 297
click at [572, 191] on div at bounding box center [556, 90] width 134 height 297
click at [536, 173] on div at bounding box center [556, 90] width 134 height 297
click at [532, 95] on div at bounding box center [556, 90] width 134 height 297
click at [544, 90] on div at bounding box center [556, 90] width 134 height 297
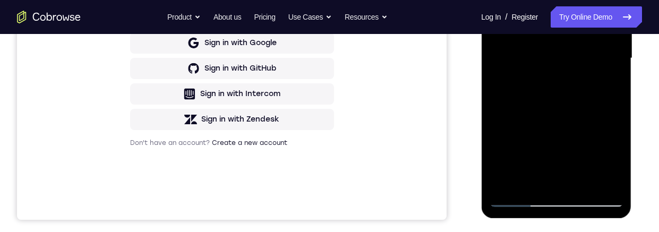
scroll to position [247, 0]
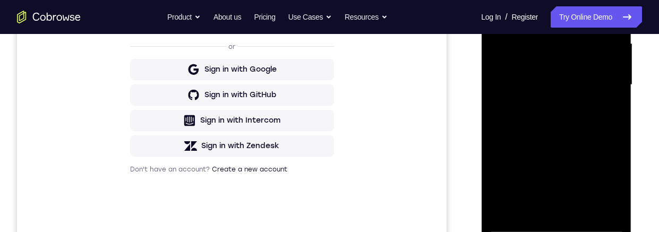
click at [562, 126] on div at bounding box center [556, 84] width 134 height 297
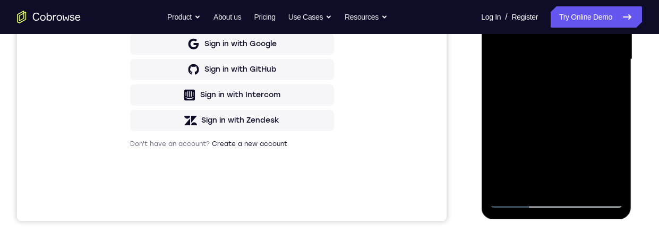
scroll to position [270, 0]
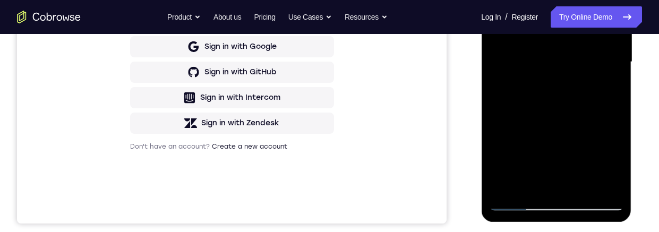
click at [567, 98] on div at bounding box center [556, 61] width 134 height 297
click at [596, 104] on div at bounding box center [556, 61] width 134 height 297
click at [603, 103] on div at bounding box center [556, 61] width 134 height 297
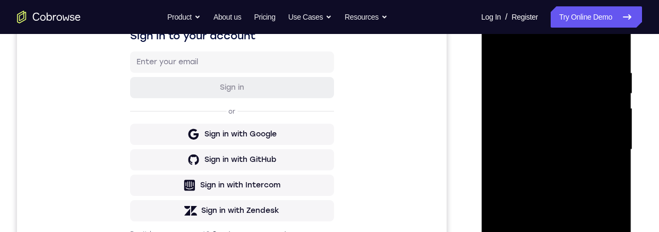
click at [494, 41] on div at bounding box center [556, 149] width 134 height 297
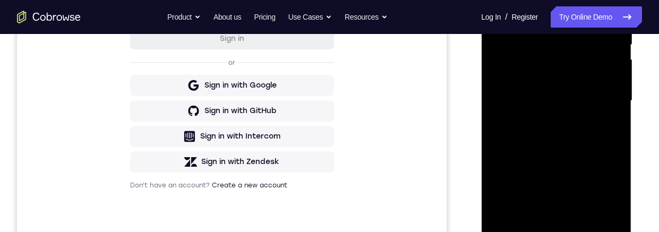
click at [519, 95] on div at bounding box center [556, 100] width 134 height 297
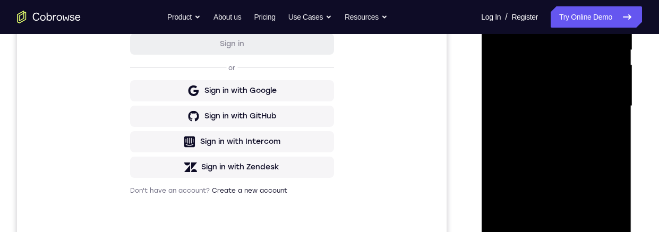
scroll to position [225, 0]
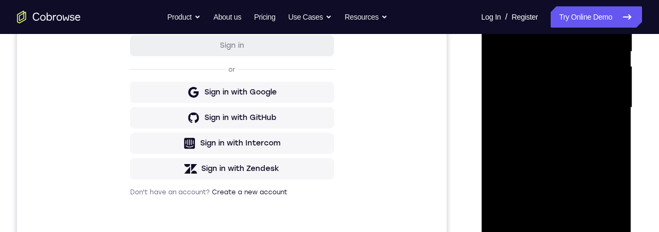
click at [493, 1] on div at bounding box center [556, 107] width 134 height 297
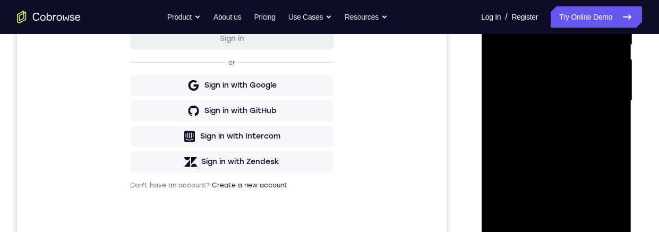
click at [524, 141] on div at bounding box center [556, 100] width 134 height 297
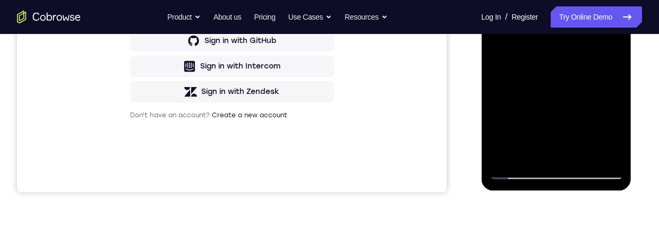
scroll to position [301, 0]
click at [619, 136] on div at bounding box center [556, 31] width 134 height 297
click at [603, 62] on div at bounding box center [556, 31] width 134 height 297
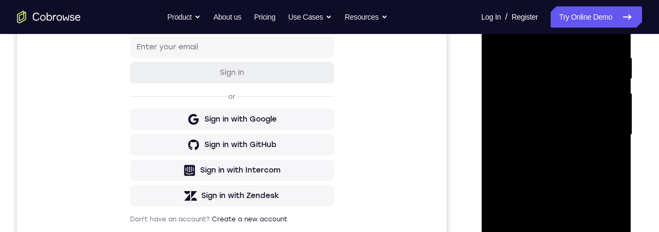
scroll to position [165, 0]
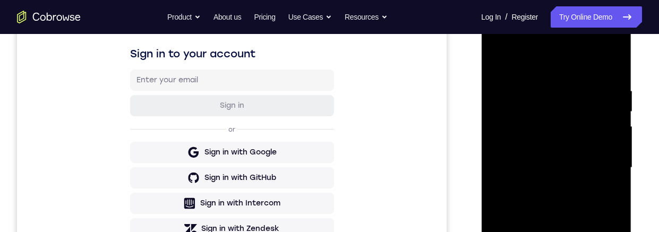
click at [498, 67] on div at bounding box center [556, 167] width 134 height 297
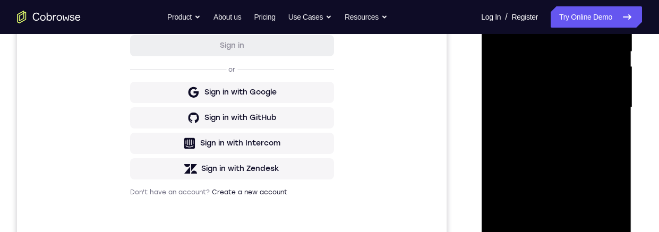
scroll to position [213, 0]
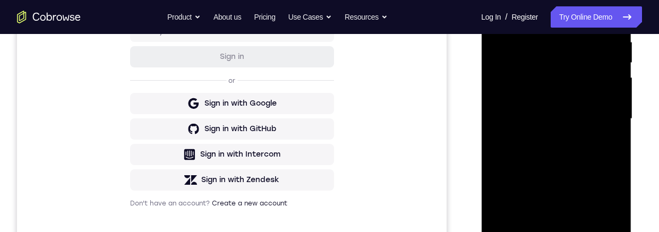
click at [516, 139] on div at bounding box center [556, 118] width 134 height 297
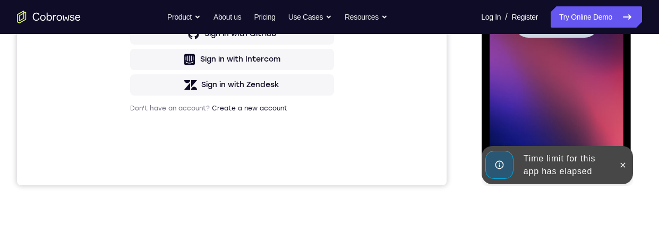
scroll to position [265, 0]
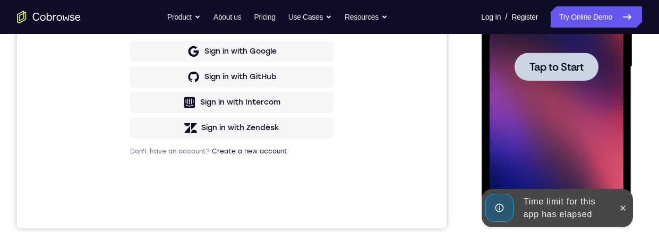
click at [531, 72] on span "Tap to Start" at bounding box center [556, 67] width 54 height 11
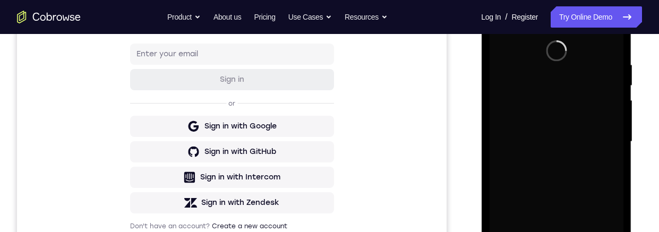
scroll to position [376, 0]
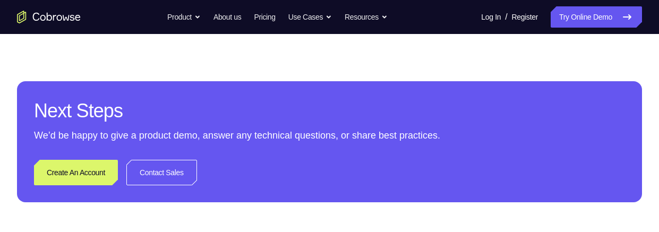
scroll to position [192, 0]
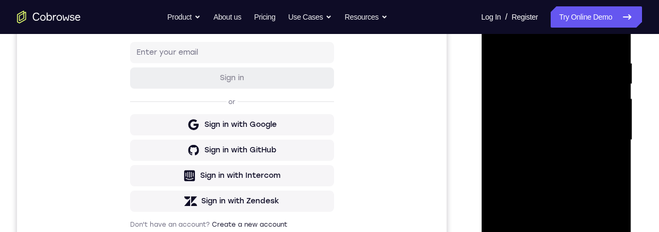
click at [513, 41] on div at bounding box center [556, 140] width 134 height 297
click at [599, 131] on div at bounding box center [556, 140] width 134 height 297
click at [544, 232] on div at bounding box center [556, 140] width 134 height 297
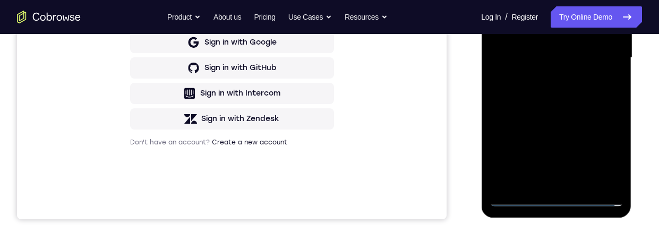
click at [536, 50] on div at bounding box center [556, 57] width 134 height 297
click at [536, 39] on div at bounding box center [556, 57] width 134 height 297
click at [509, 57] on div at bounding box center [556, 57] width 134 height 297
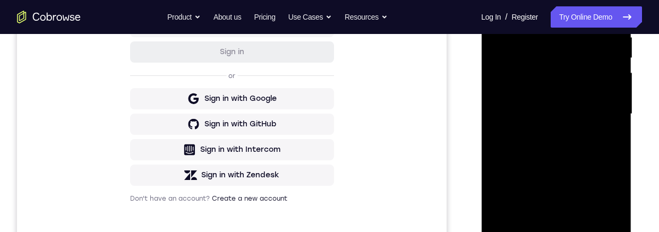
click at [505, 150] on div at bounding box center [556, 113] width 134 height 297
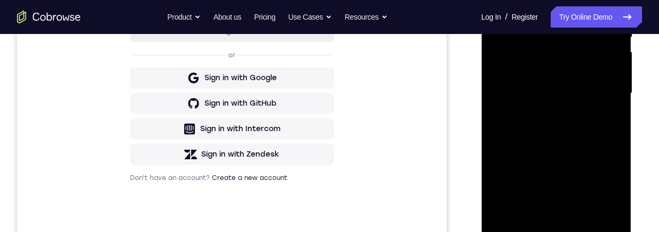
click at [509, 124] on div at bounding box center [556, 93] width 134 height 297
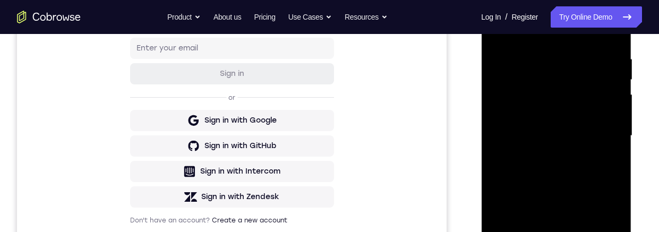
scroll to position [236, 0]
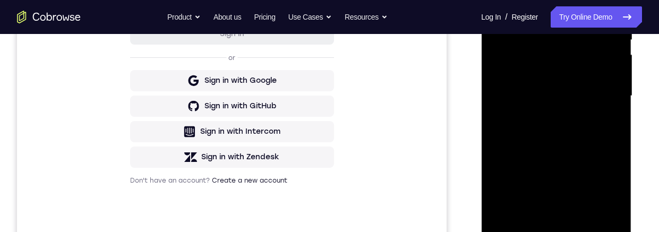
click at [531, 141] on div at bounding box center [556, 95] width 134 height 297
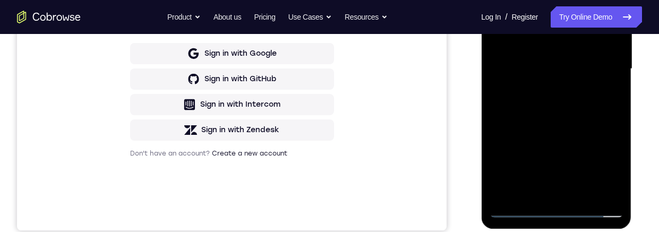
click at [578, 189] on div at bounding box center [556, 68] width 134 height 297
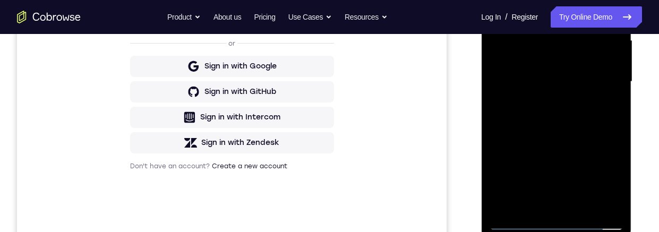
click at [529, 141] on div at bounding box center [556, 81] width 134 height 297
click at [529, 81] on div at bounding box center [556, 81] width 134 height 297
click at [528, 170] on div at bounding box center [556, 81] width 134 height 297
click at [590, 169] on div at bounding box center [556, 81] width 134 height 297
click at [594, 173] on div at bounding box center [556, 81] width 134 height 297
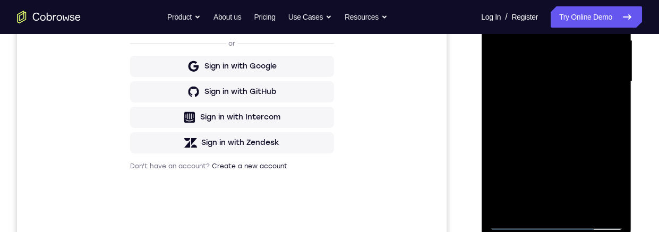
scroll to position [229, 0]
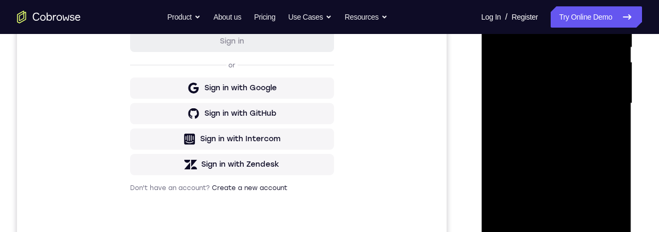
click at [519, 67] on div at bounding box center [556, 103] width 134 height 297
click at [589, 162] on div at bounding box center [556, 103] width 134 height 297
click at [606, 208] on div at bounding box center [556, 103] width 134 height 297
click at [562, 154] on div at bounding box center [556, 103] width 134 height 297
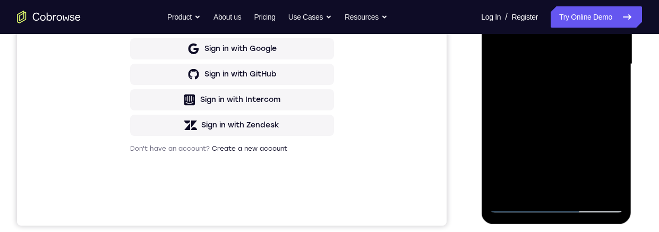
click at [603, 87] on div at bounding box center [556, 64] width 134 height 297
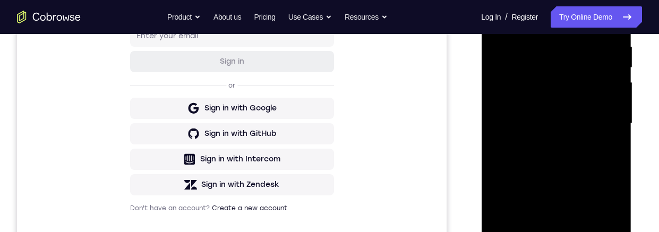
scroll to position [221, 0]
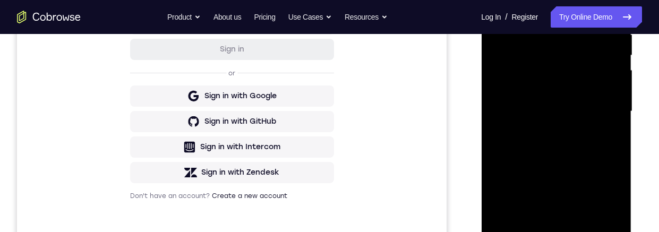
click at [495, 4] on div at bounding box center [556, 111] width 134 height 297
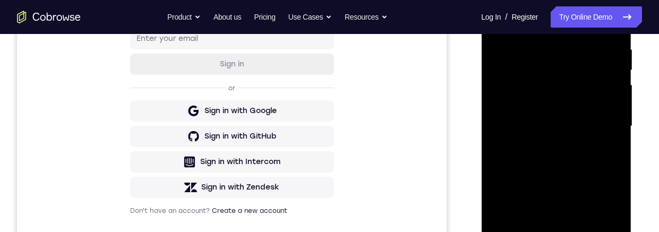
click at [525, 147] on div at bounding box center [556, 126] width 134 height 297
click at [520, 187] on div at bounding box center [556, 126] width 134 height 297
click at [604, 182] on div at bounding box center [556, 126] width 134 height 297
click at [613, 221] on div at bounding box center [556, 126] width 134 height 297
click at [609, 228] on div at bounding box center [556, 126] width 134 height 297
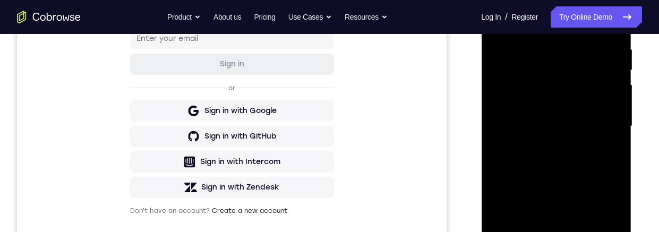
click at [611, 232] on div at bounding box center [556, 126] width 134 height 297
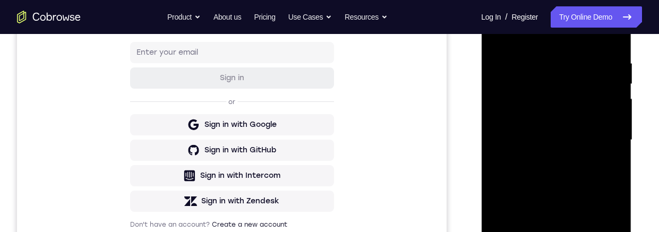
click at [495, 35] on div at bounding box center [556, 140] width 134 height 297
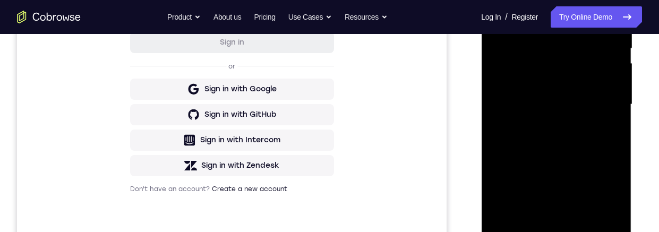
scroll to position [246, 0]
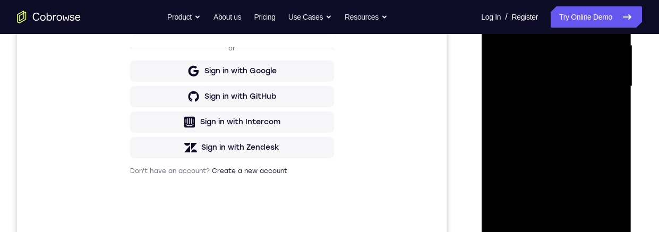
click at [528, 73] on div at bounding box center [556, 86] width 134 height 297
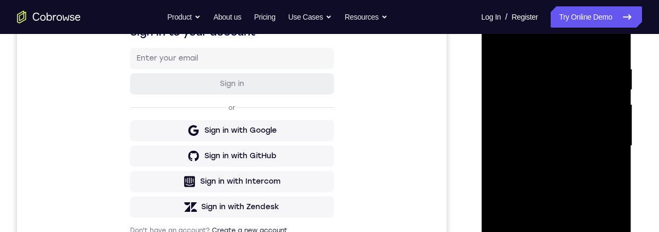
scroll to position [182, 0]
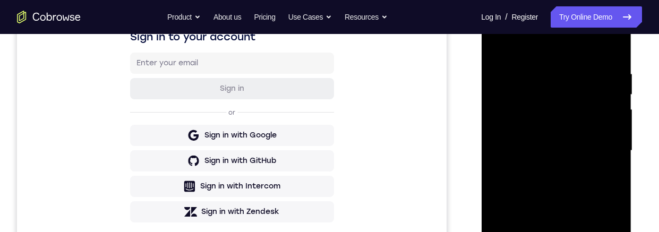
click at [493, 50] on div at bounding box center [556, 150] width 134 height 297
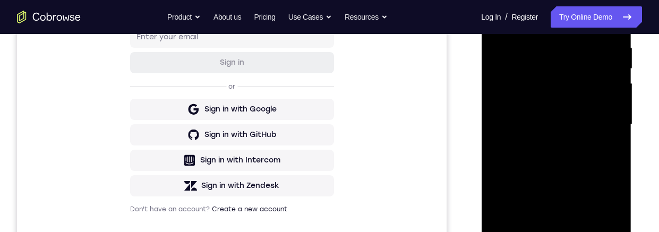
scroll to position [165, 0]
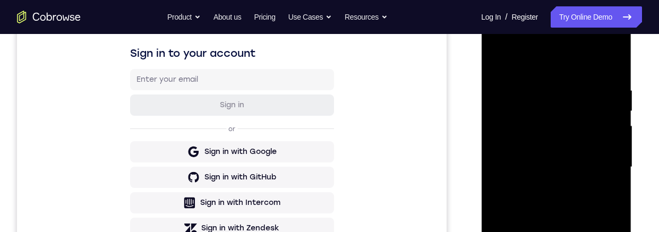
click at [501, 59] on div at bounding box center [556, 167] width 134 height 297
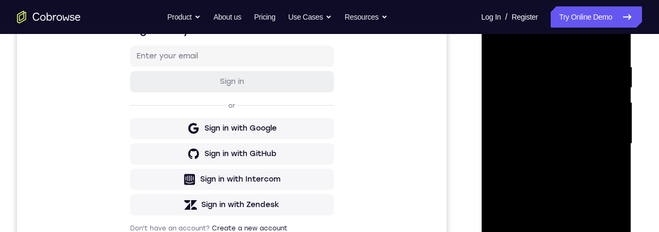
click at [578, 232] on div at bounding box center [556, 143] width 134 height 297
click at [530, 134] on div at bounding box center [556, 143] width 134 height 297
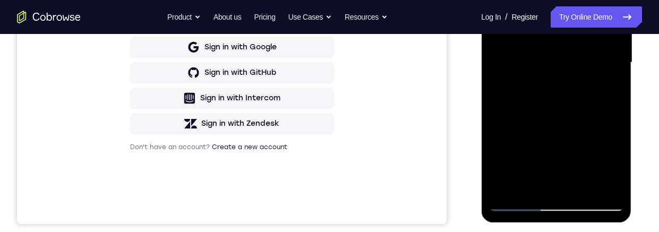
scroll to position [174, 0]
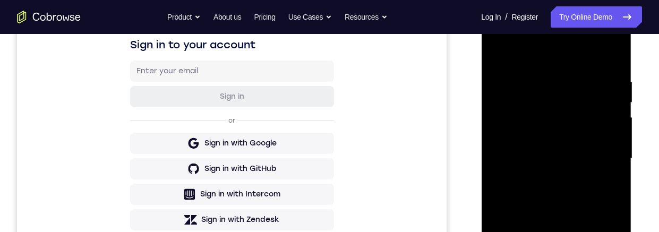
click at [499, 53] on div at bounding box center [556, 158] width 134 height 297
click at [516, 153] on div at bounding box center [556, 158] width 134 height 297
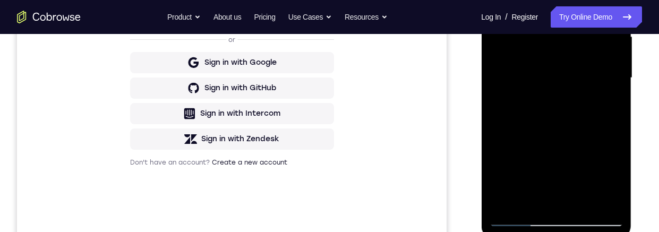
click at [528, 202] on div at bounding box center [556, 77] width 134 height 297
click at [539, 146] on div at bounding box center [556, 77] width 134 height 297
click at [606, 97] on div at bounding box center [556, 77] width 134 height 297
click at [494, 0] on div at bounding box center [556, 77] width 134 height 297
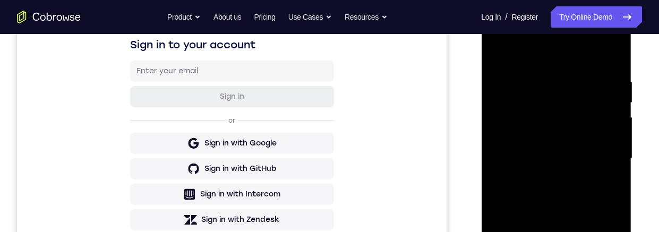
click at [519, 140] on div at bounding box center [556, 158] width 134 height 297
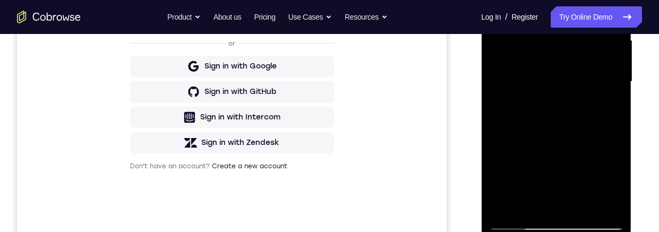
scroll to position [260, 0]
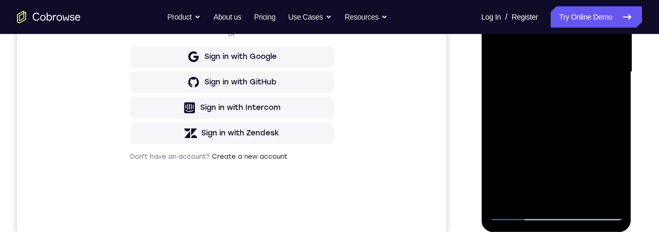
click at [529, 67] on div at bounding box center [556, 72] width 134 height 297
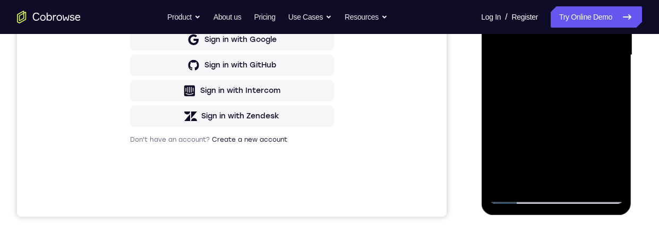
click at [609, 75] on div at bounding box center [556, 55] width 134 height 297
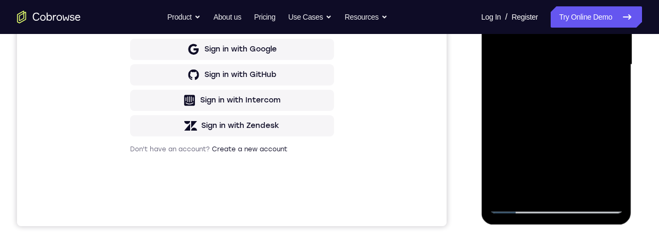
click at [607, 190] on div at bounding box center [556, 64] width 134 height 297
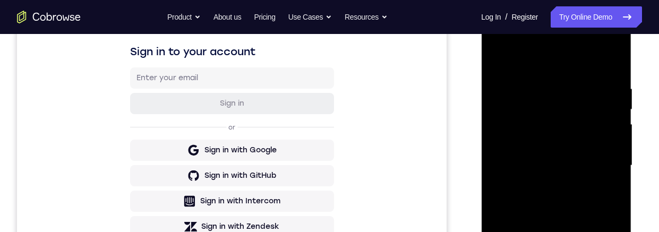
scroll to position [149, 0]
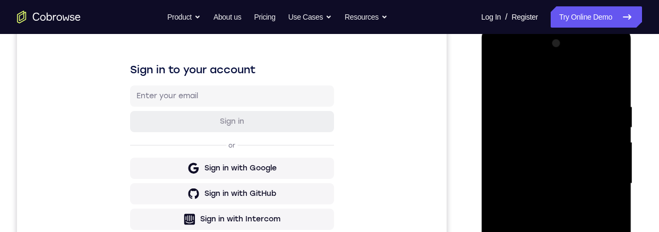
click at [496, 80] on div at bounding box center [556, 183] width 134 height 297
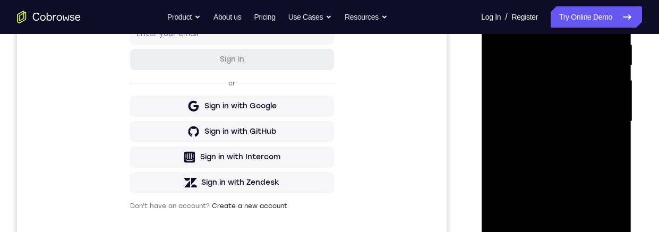
scroll to position [167, 0]
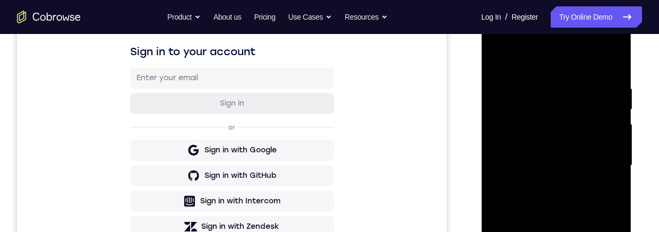
click at [495, 56] on div at bounding box center [556, 165] width 134 height 297
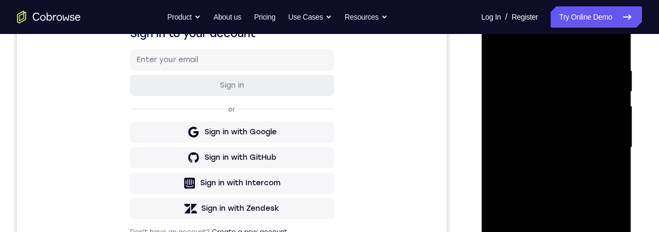
scroll to position [285, 0]
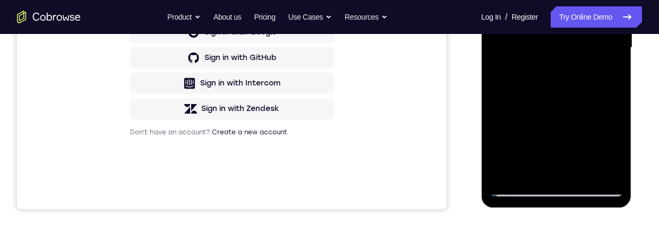
click at [577, 170] on div at bounding box center [556, 47] width 134 height 297
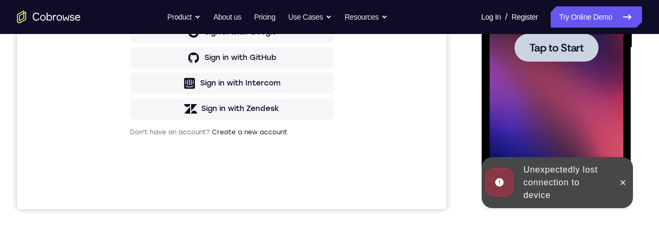
scroll to position [293, 0]
